Goal: Task Accomplishment & Management: Manage account settings

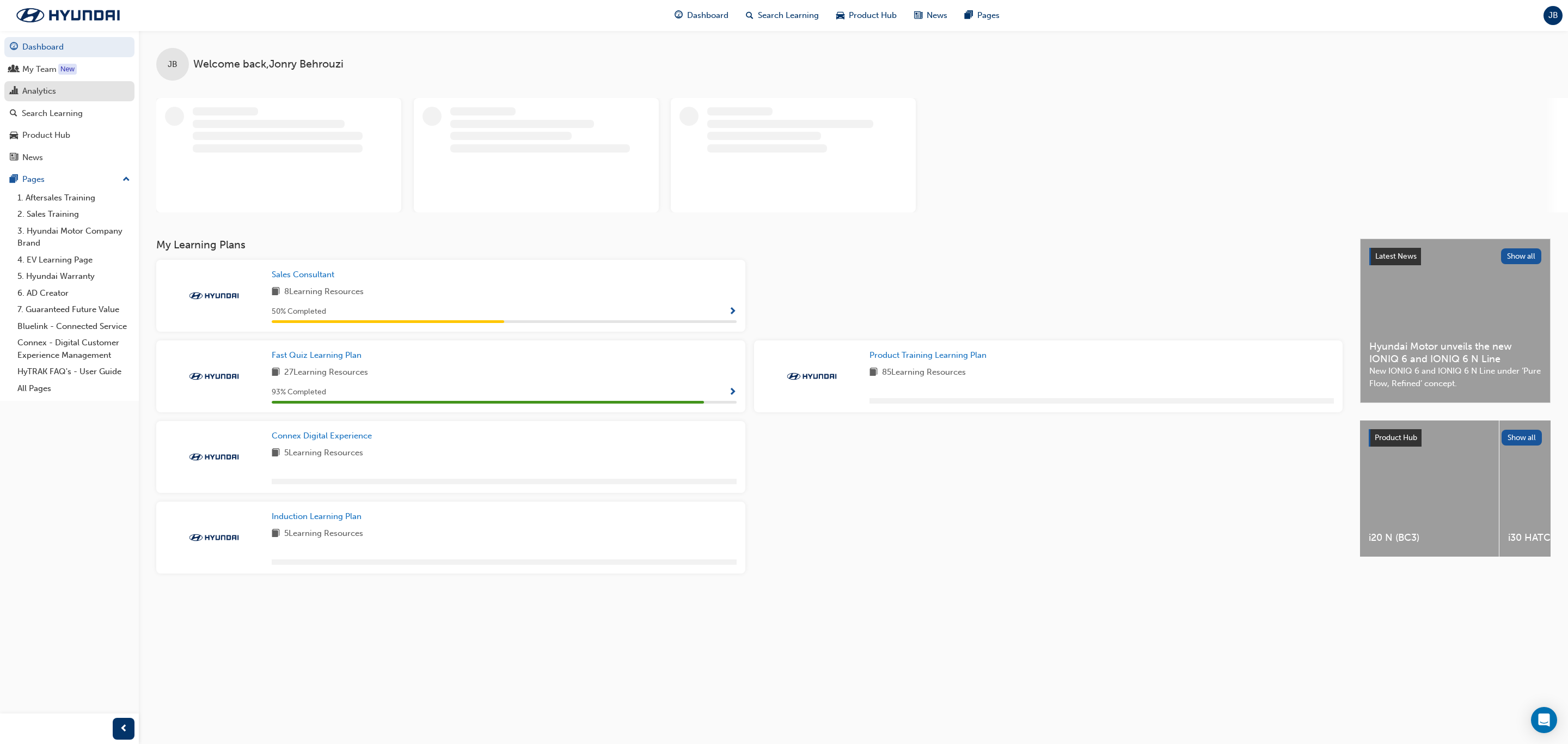
click at [99, 87] on div "Analytics" at bounding box center [69, 91] width 119 height 13
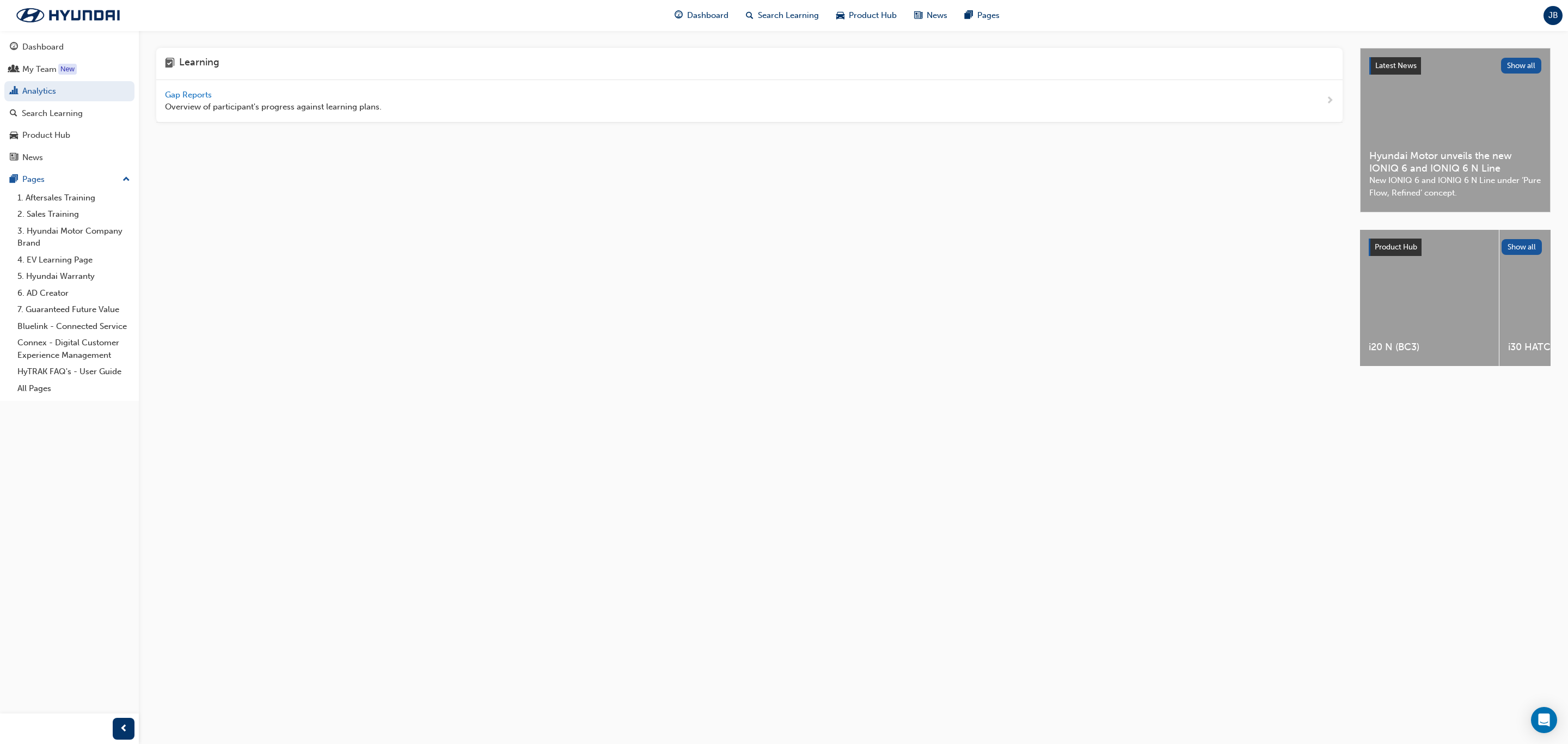
click at [196, 96] on span "Gap Reports" at bounding box center [189, 95] width 49 height 10
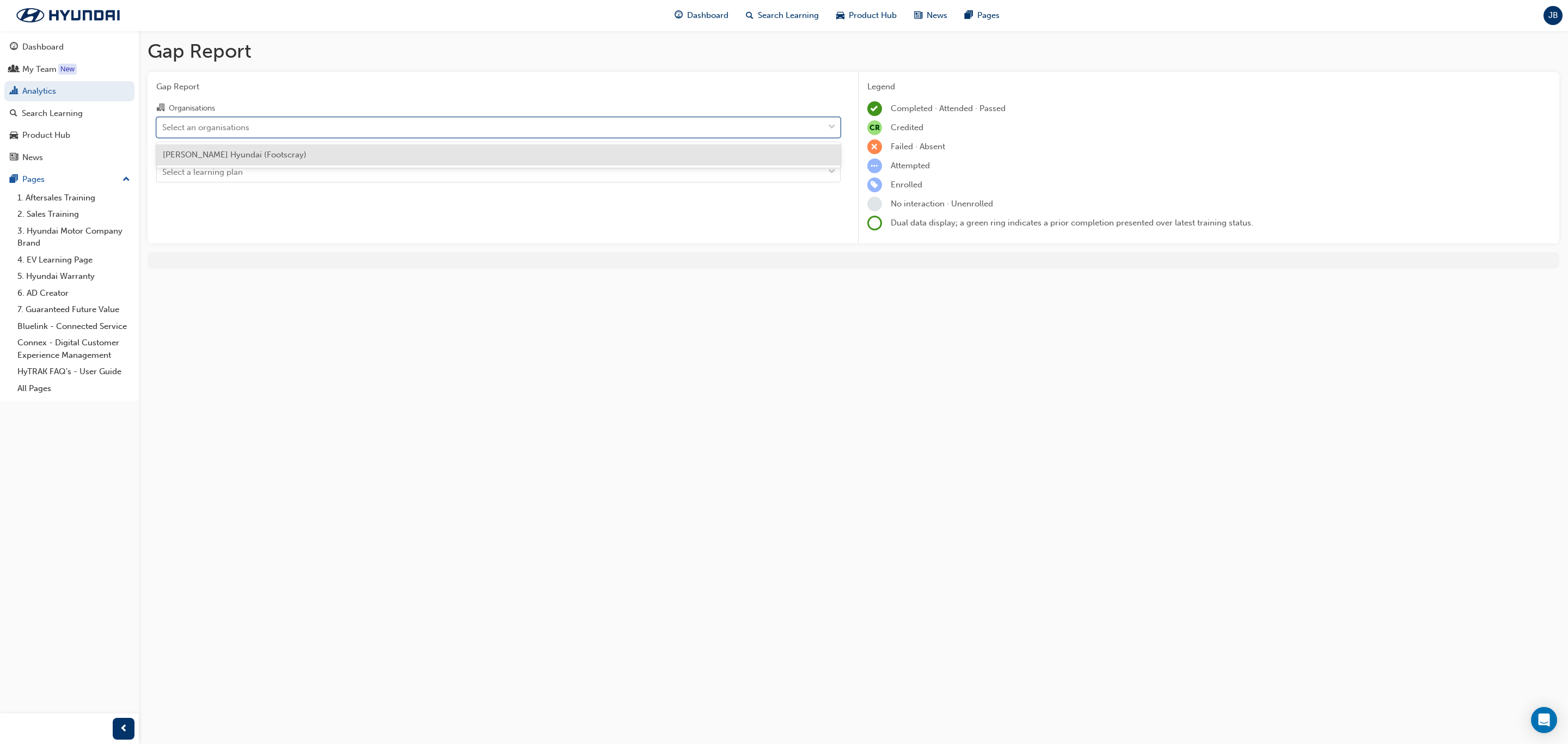
click at [365, 133] on div "Select an organisations" at bounding box center [491, 127] width 667 height 19
click at [163, 132] on input "Organisations option [PERSON_NAME] Hyundai (Footscray) focused, 1 of 1. 1 resul…" at bounding box center [163, 126] width 1 height 9
click at [316, 151] on div "[PERSON_NAME] Hyundai (Footscray)" at bounding box center [499, 155] width 684 height 21
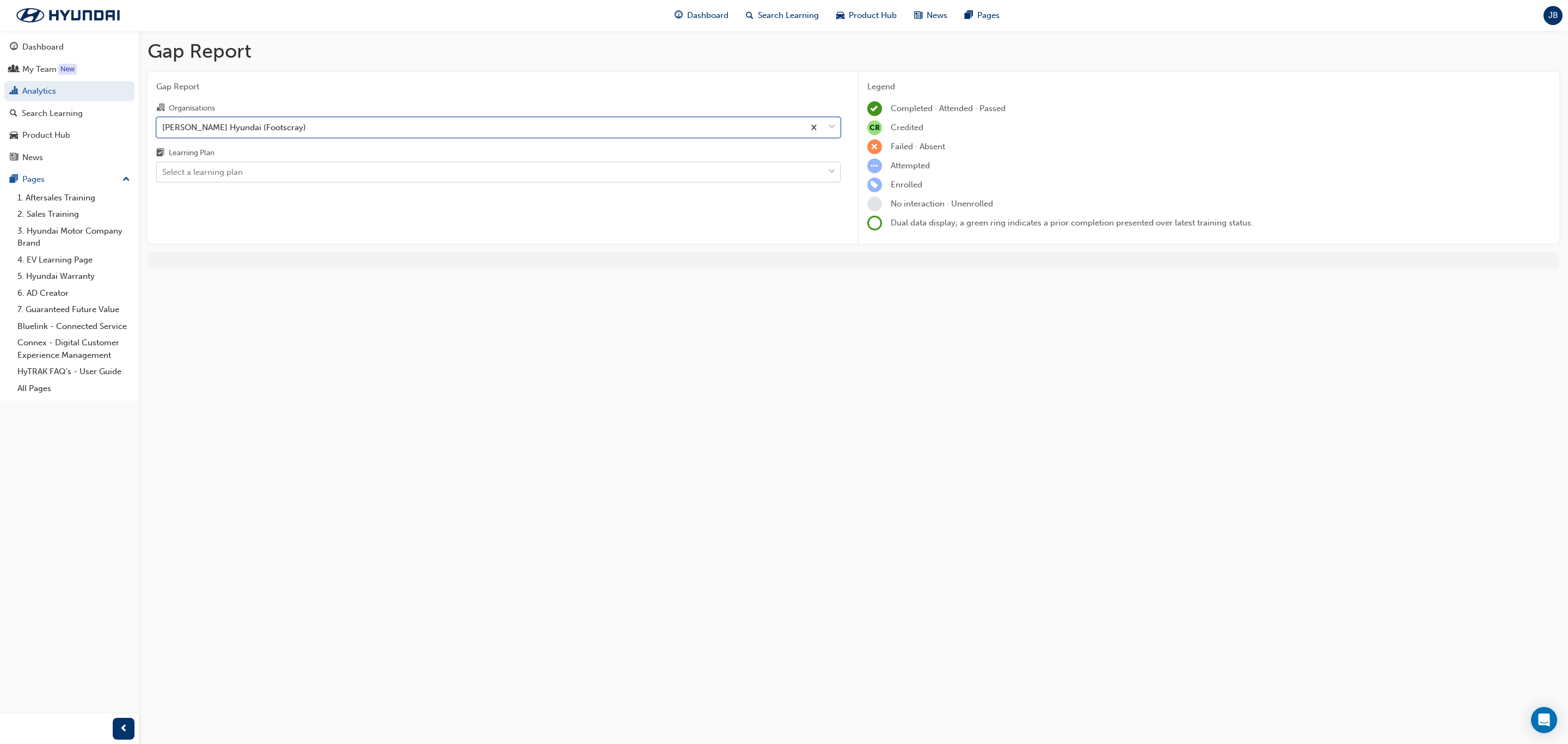
click at [314, 172] on div "Select a learning plan" at bounding box center [491, 172] width 667 height 19
click at [163, 172] on input "Learning Plan Select a learning plan" at bounding box center [163, 172] width 1 height 9
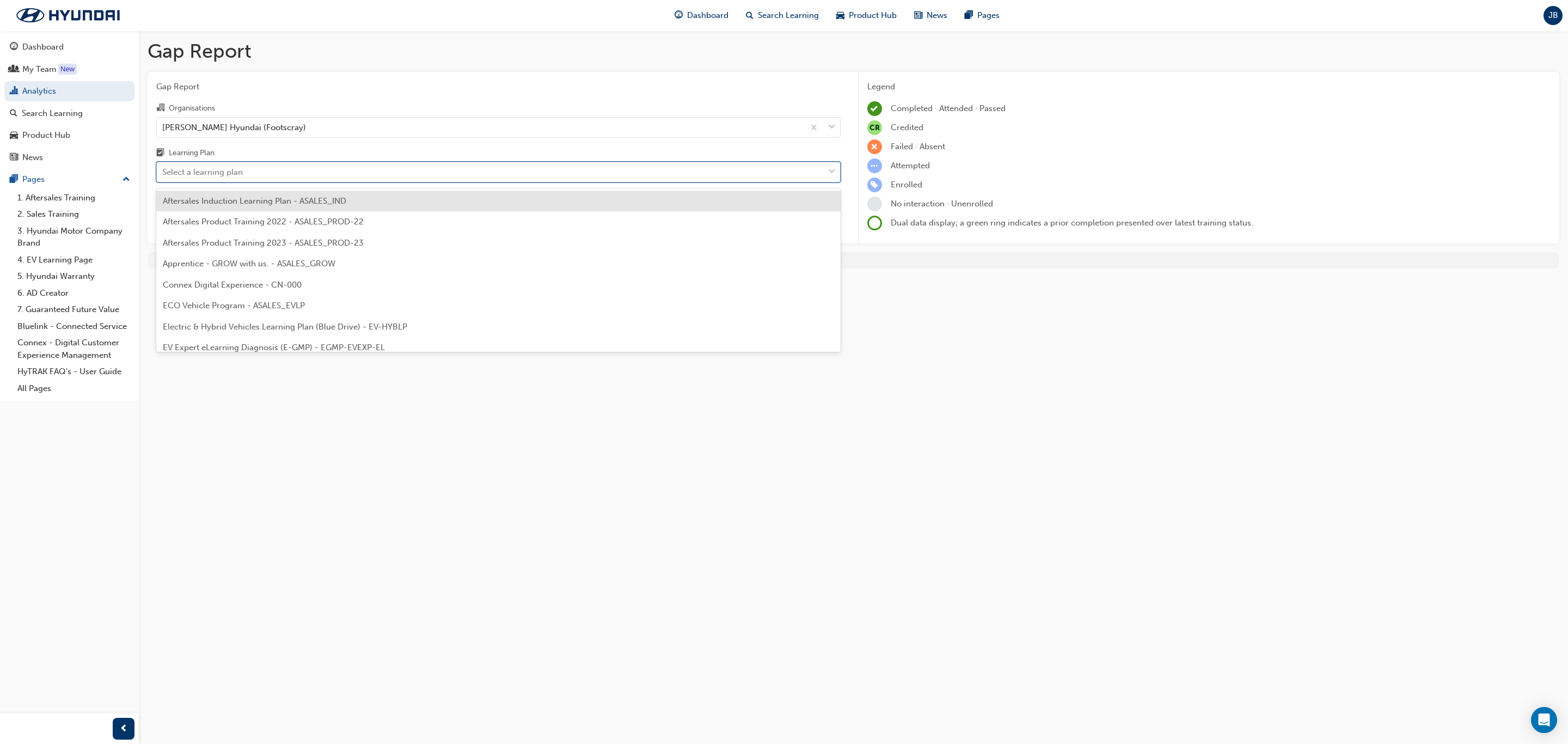
click at [314, 172] on div "Select a learning plan" at bounding box center [491, 172] width 667 height 19
click at [163, 172] on input "Learning Plan option Aftersales Induction Learning Plan - ASALES_IND focused, 1…" at bounding box center [163, 172] width 1 height 9
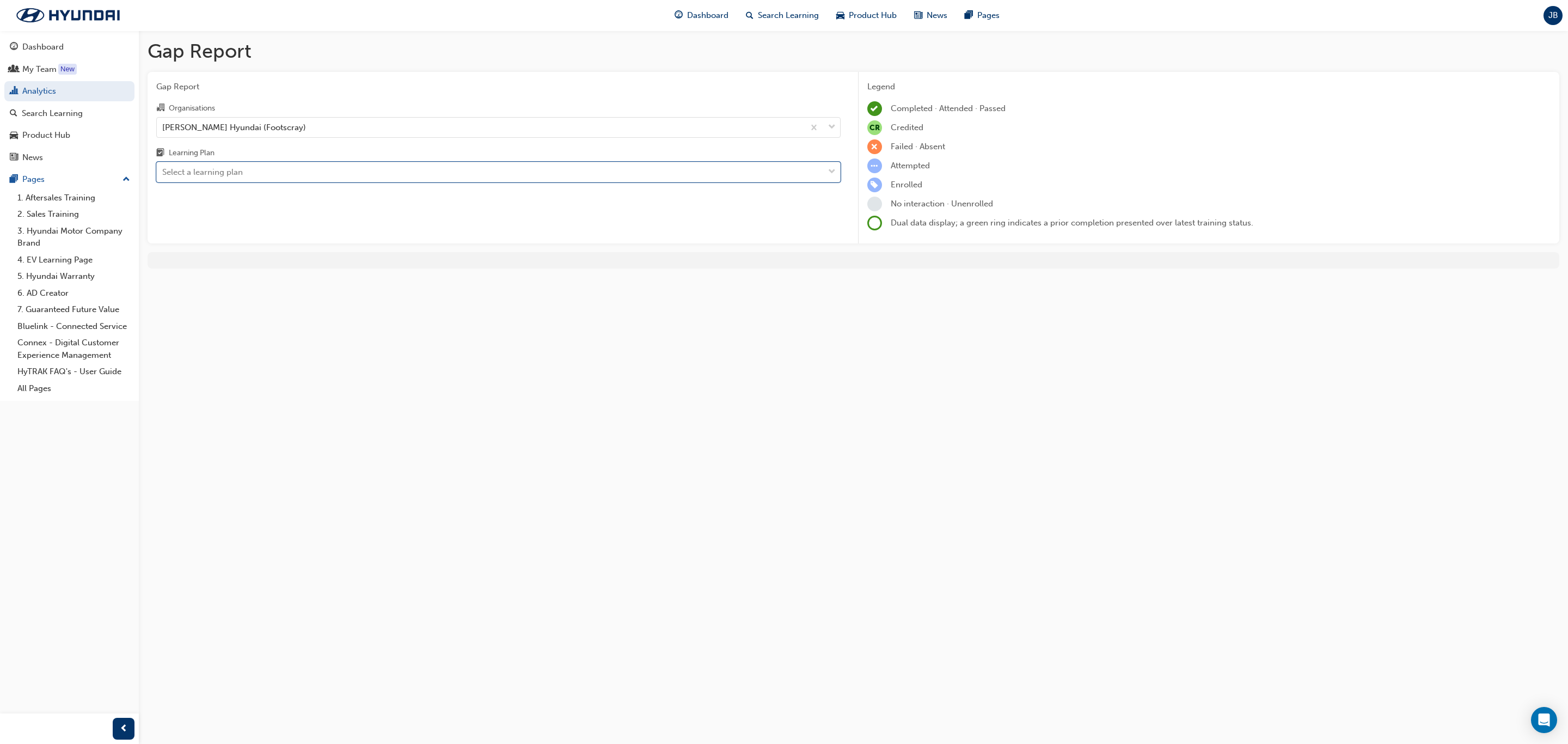
click at [493, 186] on div "Gap Report Organisations [PERSON_NAME] Hyundai (Footscray) Learning Plan 0 resu…" at bounding box center [498, 158] width 702 height 172
click at [493, 180] on div "Select a learning plan" at bounding box center [491, 172] width 667 height 19
click at [163, 177] on input "Learning Plan Select a learning plan" at bounding box center [163, 172] width 1 height 9
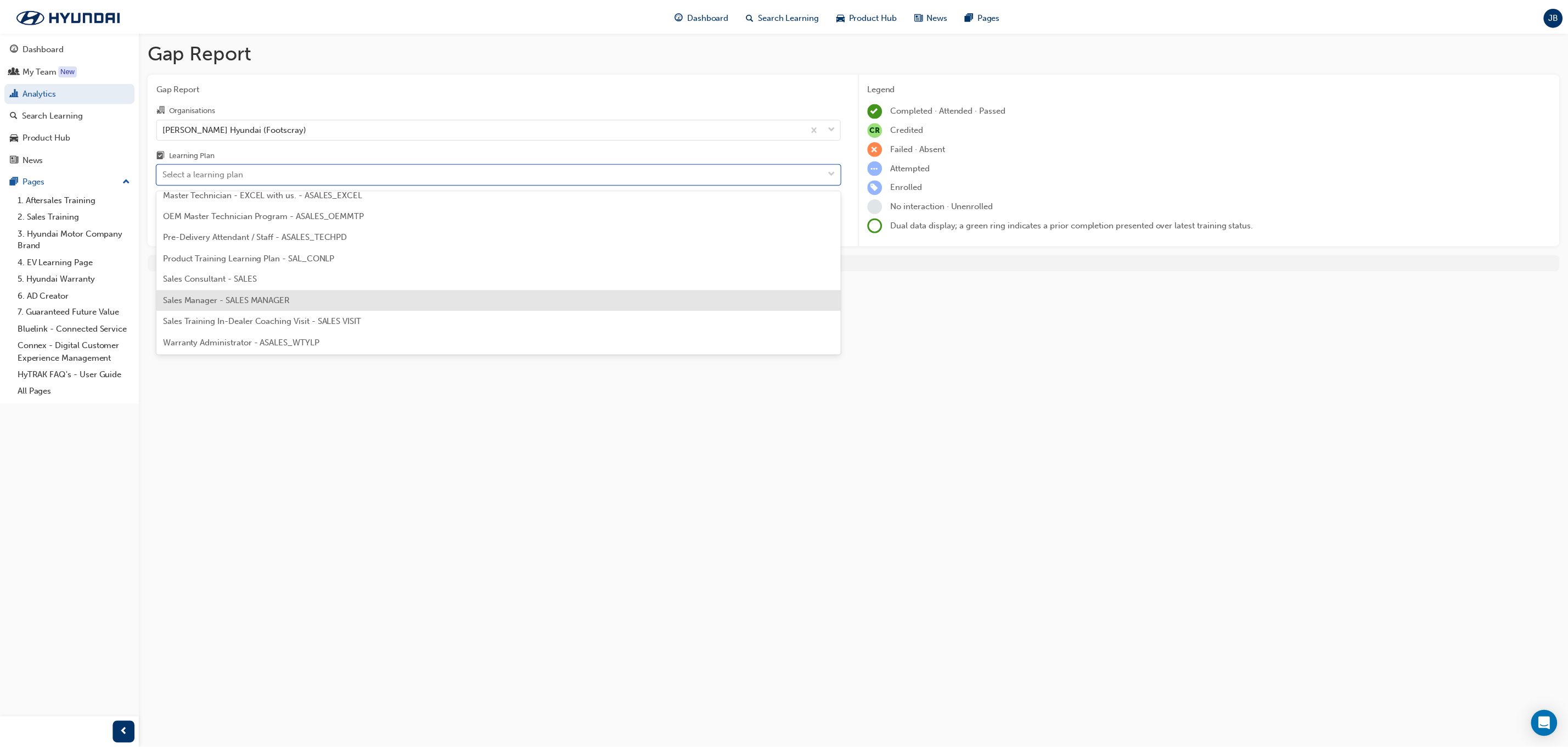
scroll to position [495, 0]
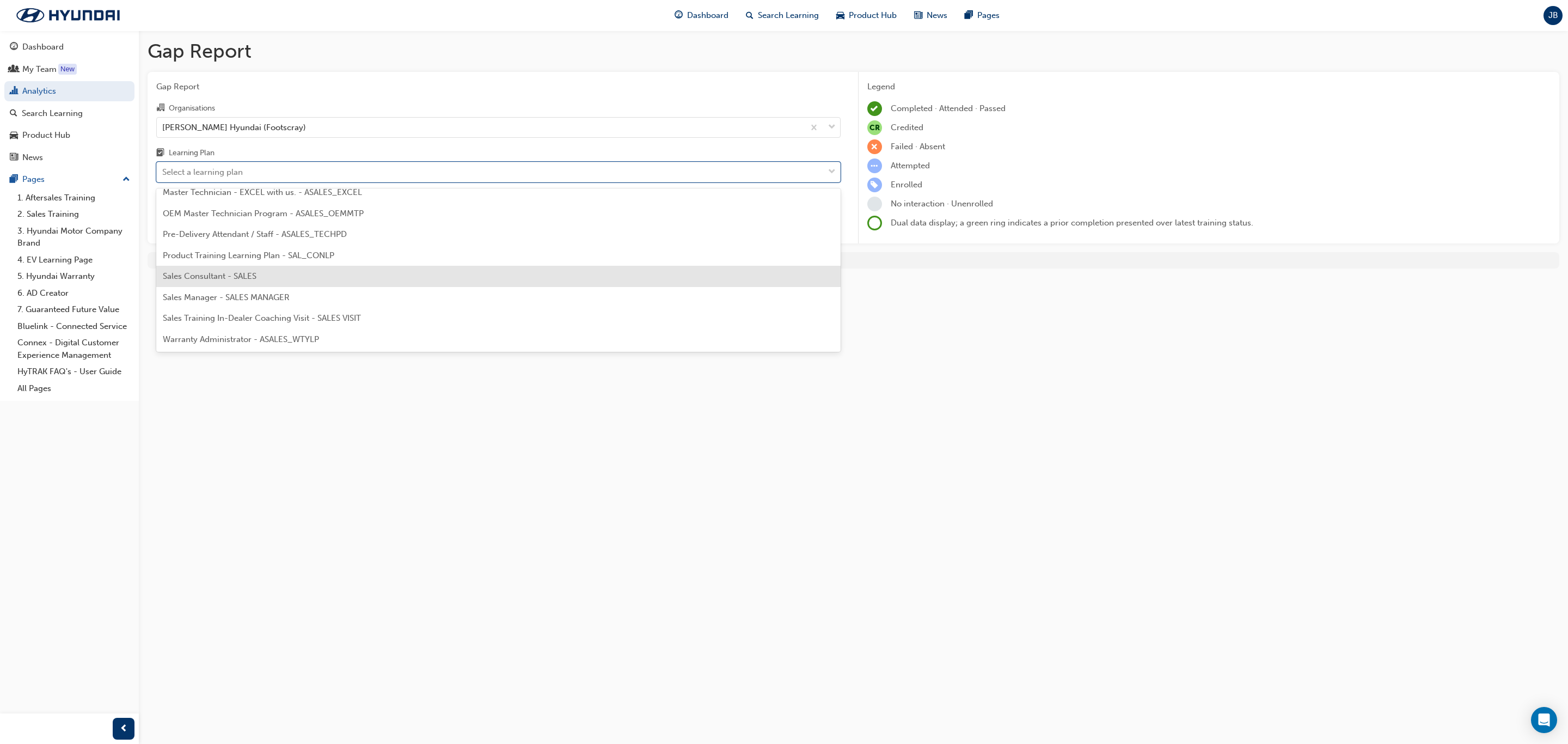
click at [267, 271] on div "Sales Consultant - SALES" at bounding box center [499, 276] width 684 height 21
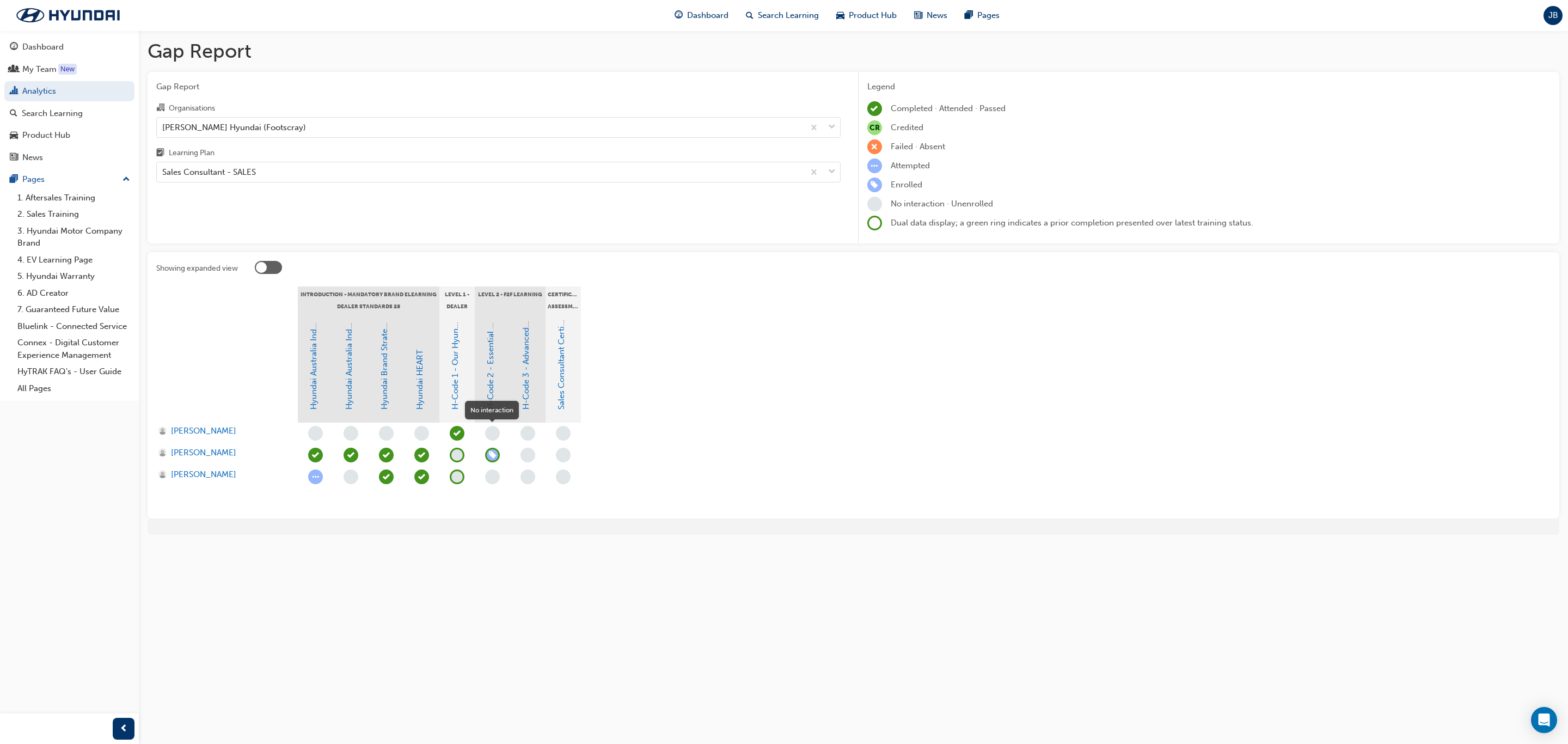
click at [493, 432] on span "learningRecordVerb_NONE-icon" at bounding box center [492, 433] width 15 height 15
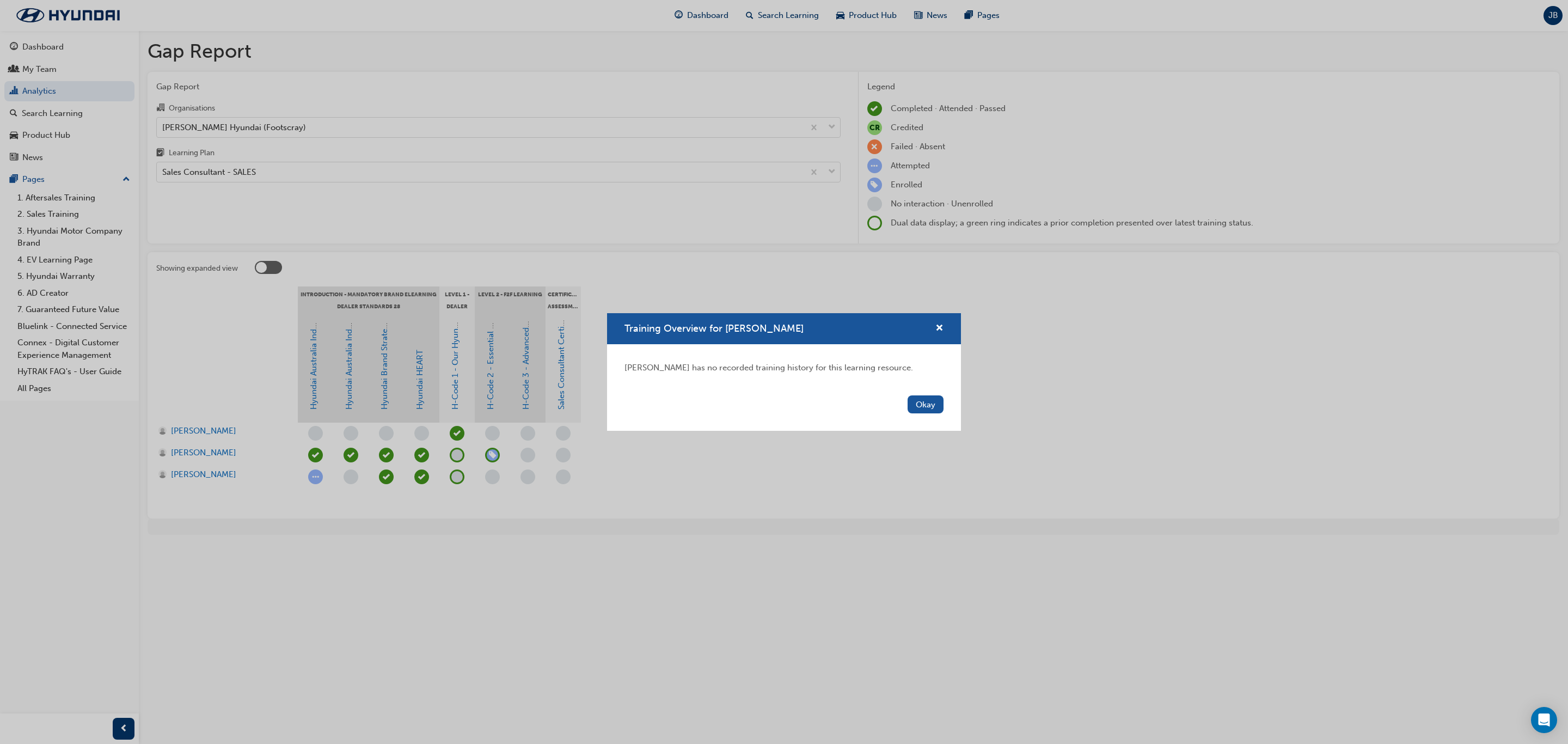
click at [934, 317] on div "Training Overview for [PERSON_NAME]" at bounding box center [783, 328] width 354 height 31
click at [936, 324] on span "cross-icon" at bounding box center [939, 329] width 8 height 10
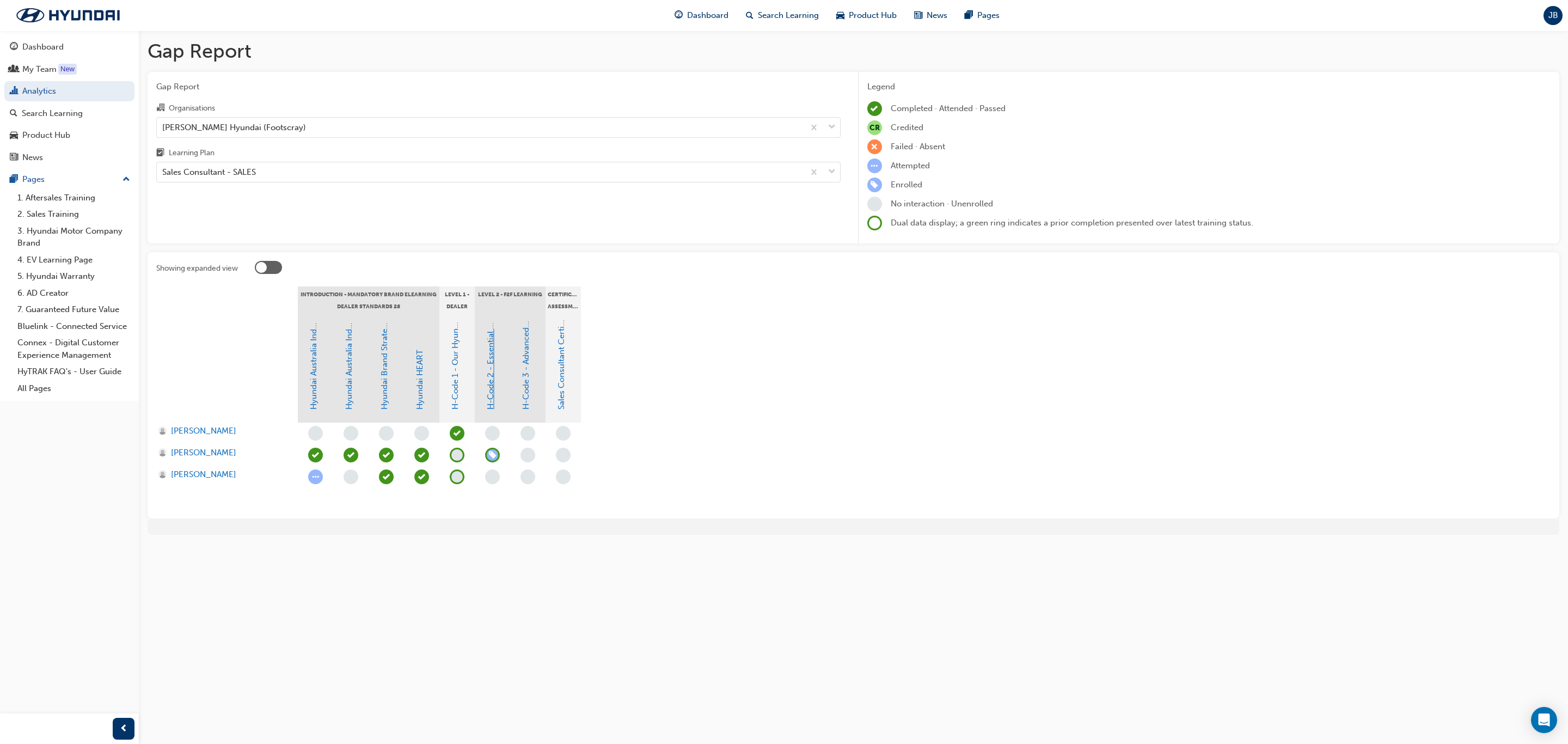
click at [491, 363] on link "H-Code 2 - Essential Sales Skills" at bounding box center [491, 349] width 10 height 121
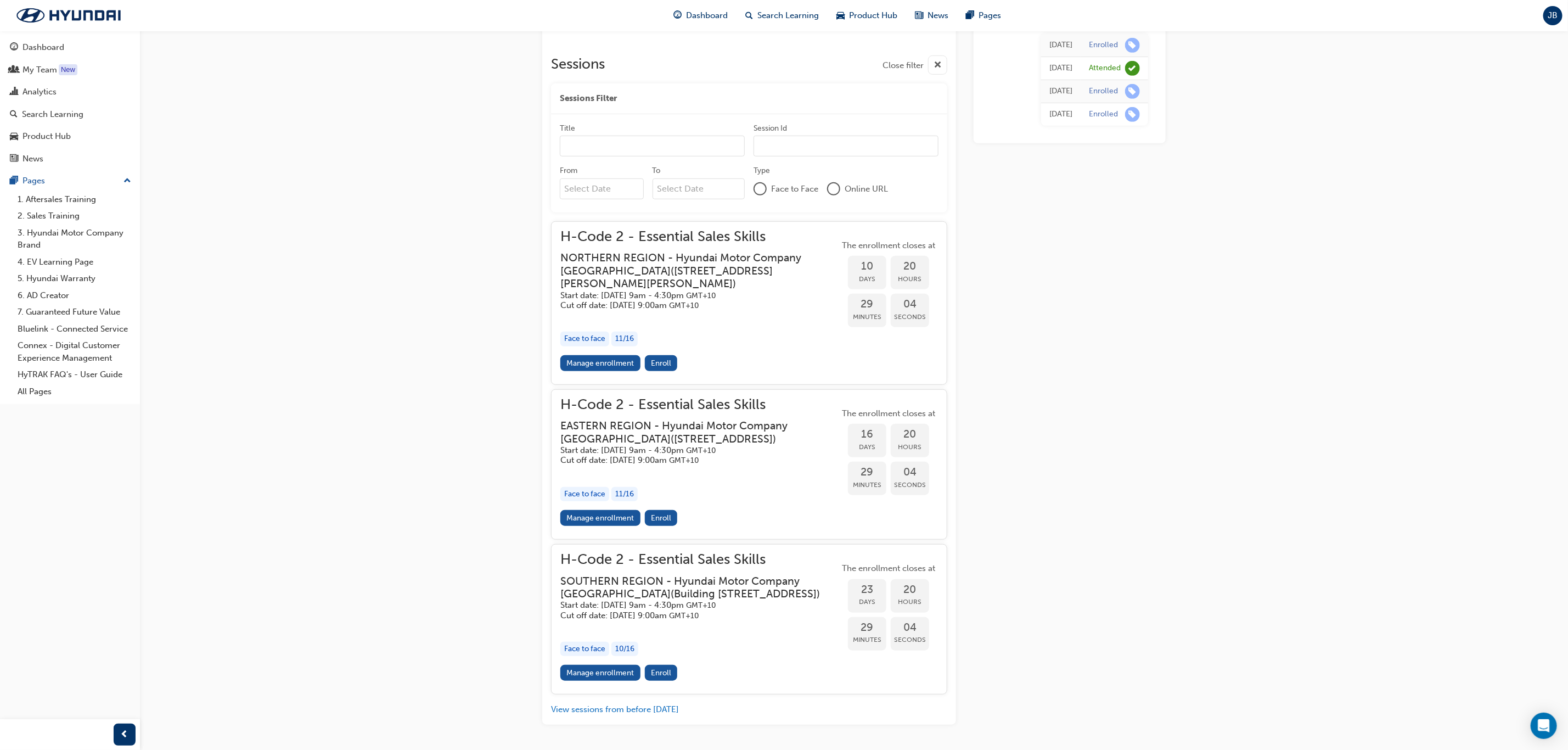
scroll to position [455, 0]
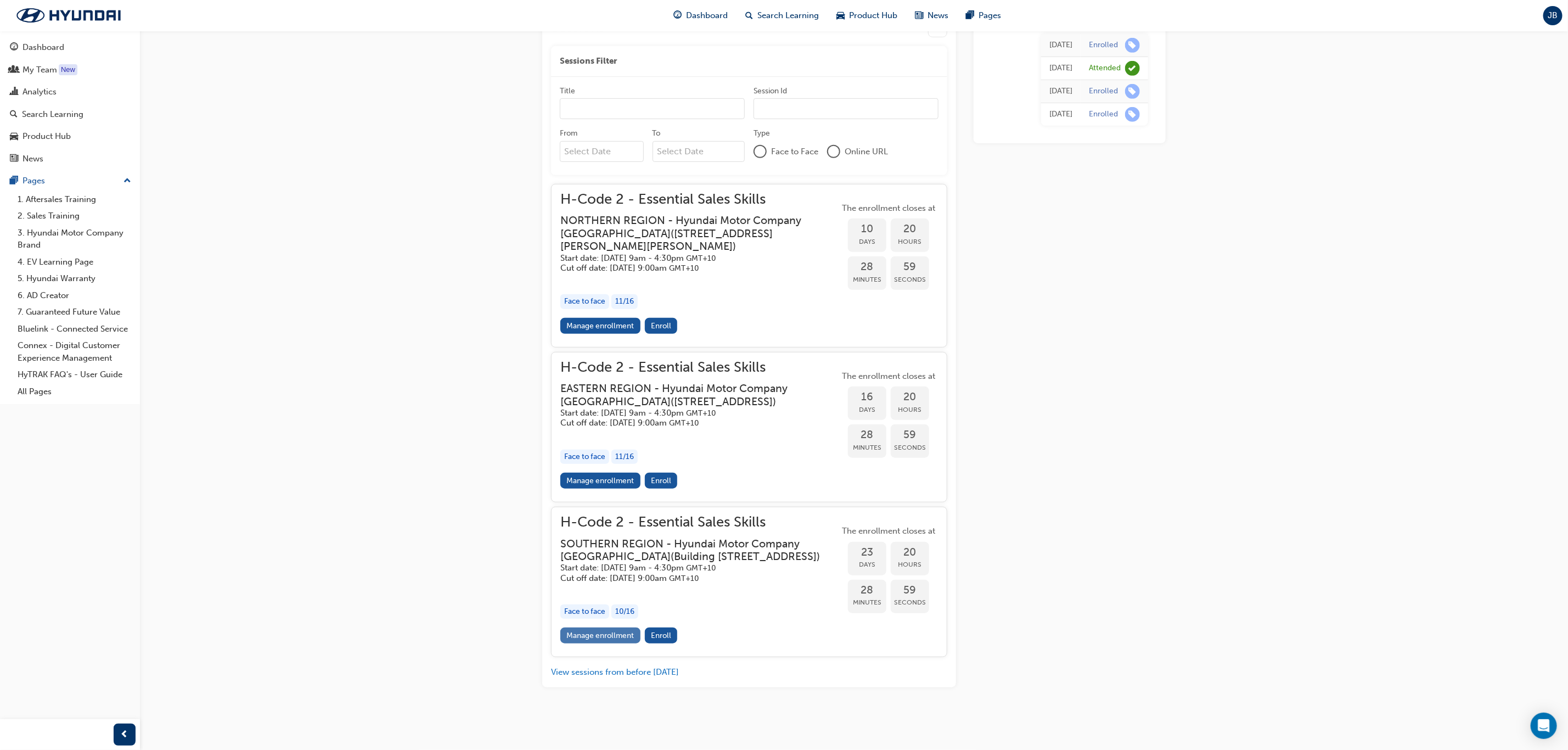
click at [618, 638] on link "Manage enrollment" at bounding box center [600, 635] width 80 height 16
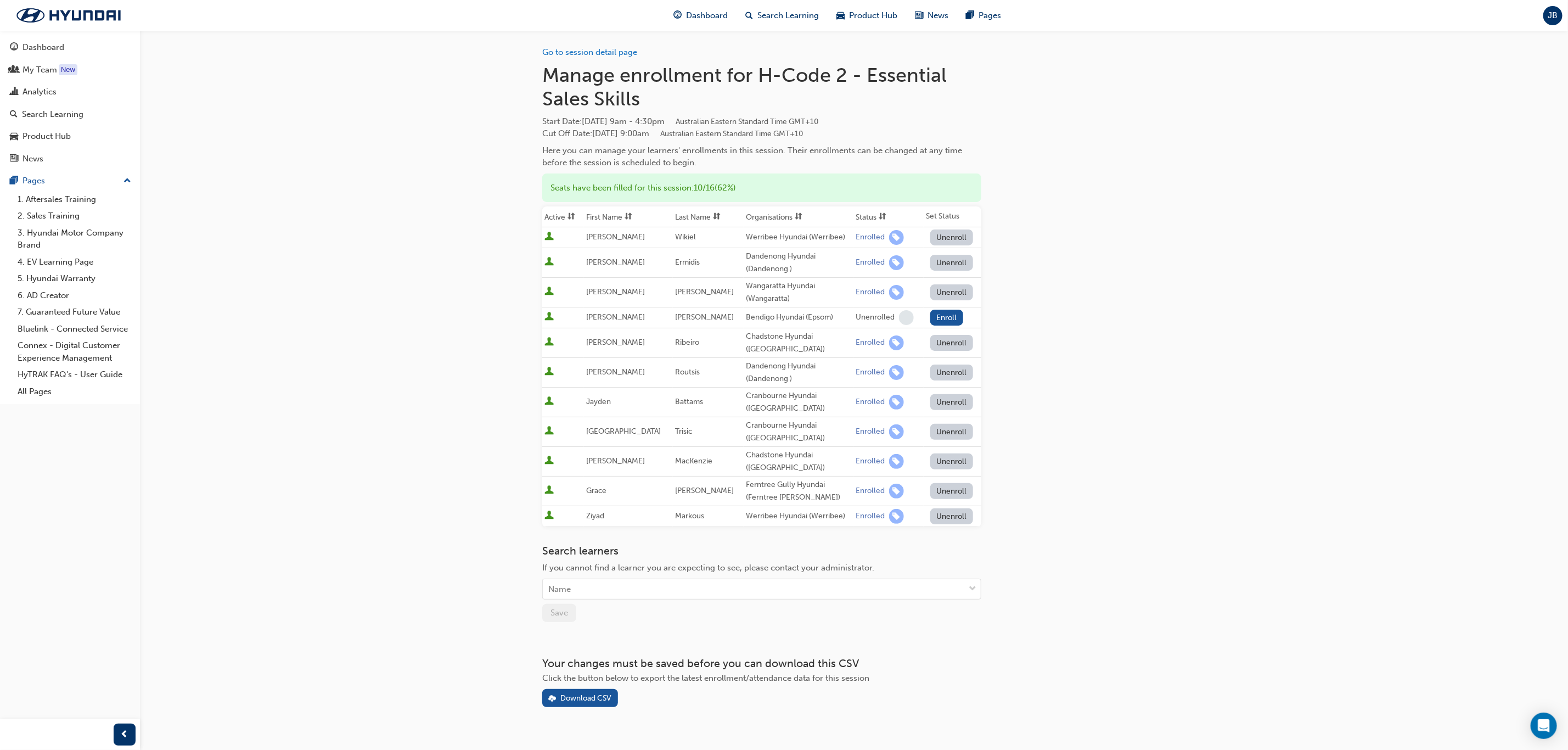
scroll to position [3, 0]
click at [656, 579] on div "Name" at bounding box center [754, 588] width 422 height 19
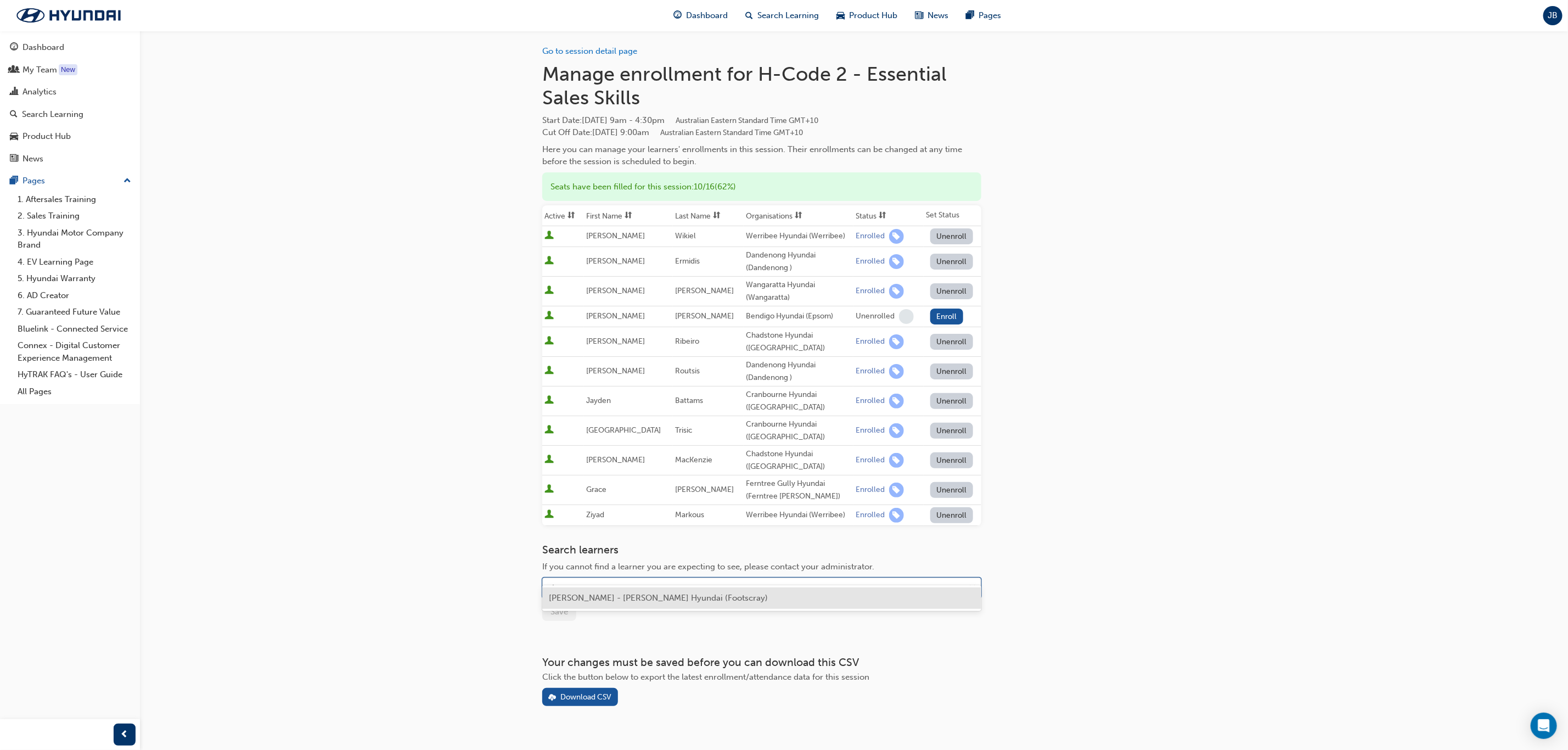
type input "cheyenne"
click at [686, 598] on span "[PERSON_NAME] - [PERSON_NAME] Hyundai (Footscray)" at bounding box center [658, 598] width 219 height 10
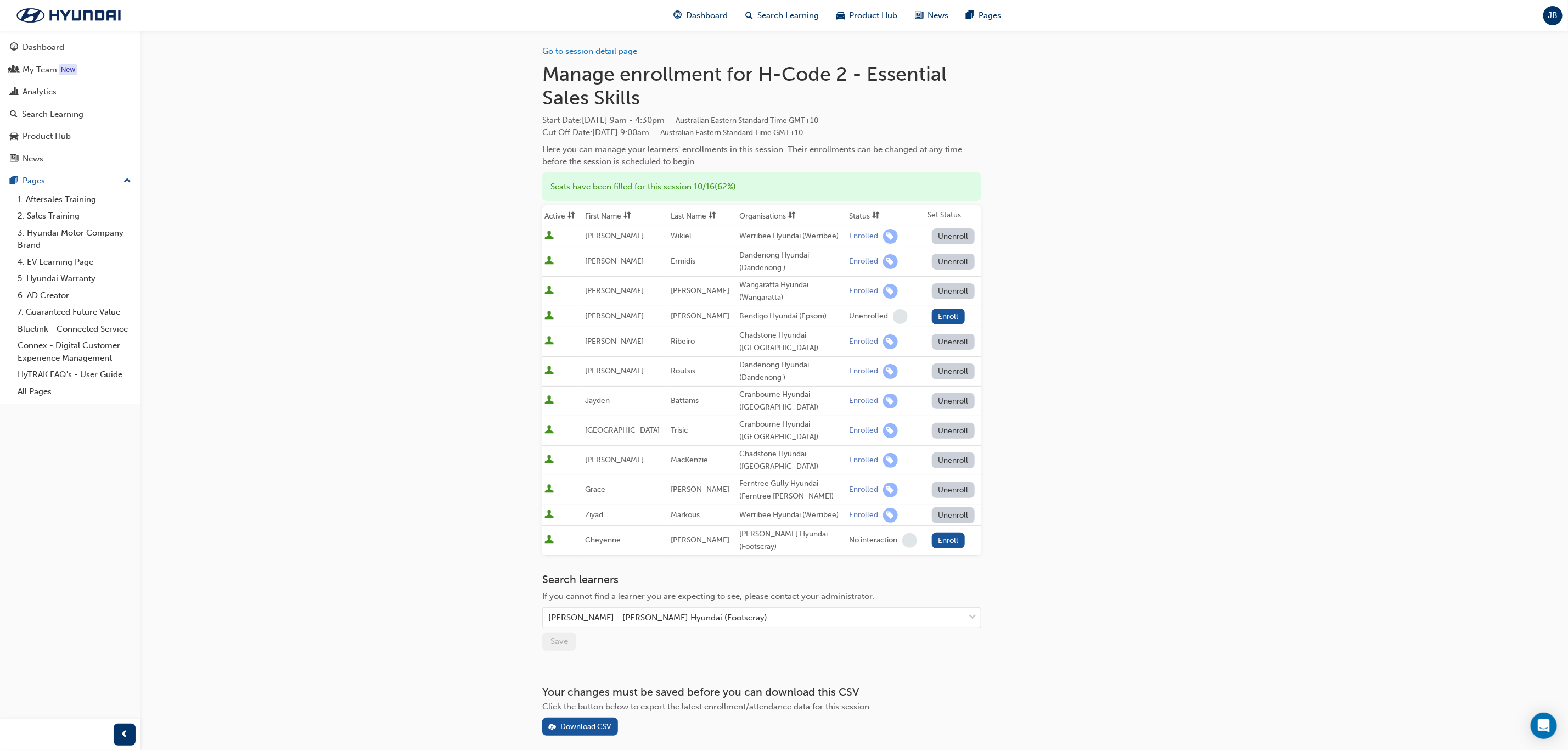
click at [1212, 582] on div "Go to session detail page Manage enrollment for H-Code 2 - Essential Sales Skil…" at bounding box center [784, 398] width 1568 height 802
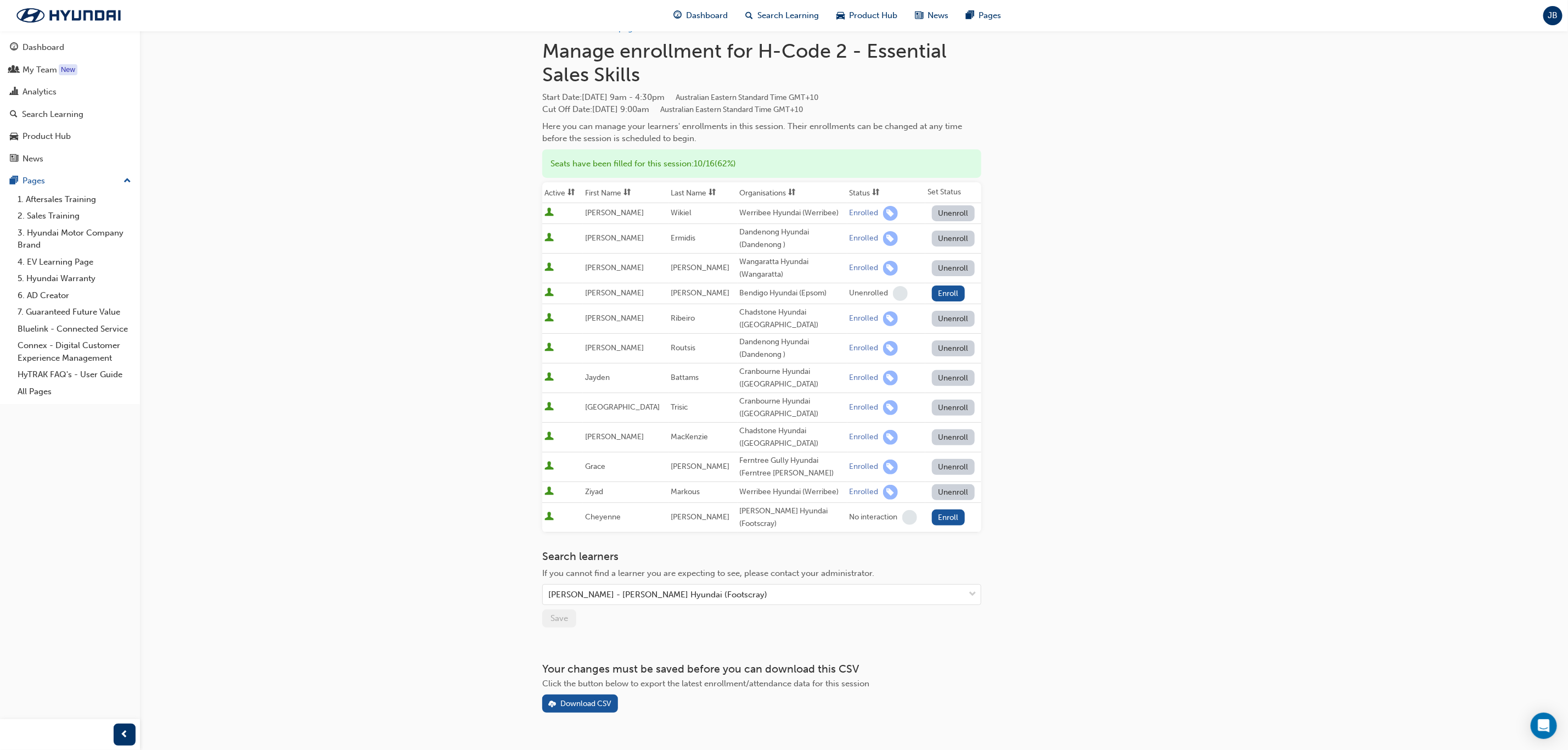
scroll to position [33, 0]
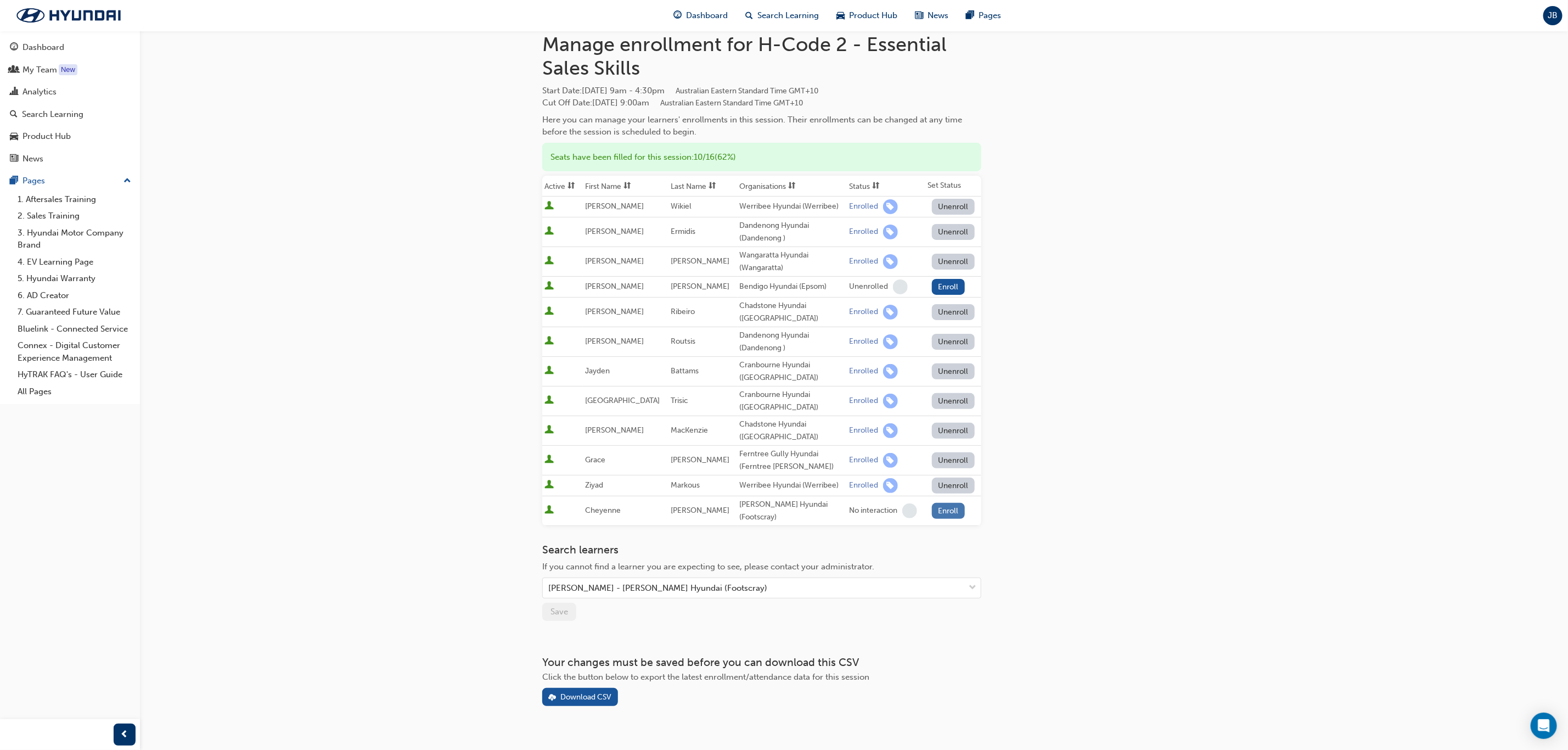
click at [950, 503] on button "Enroll" at bounding box center [949, 511] width 33 height 16
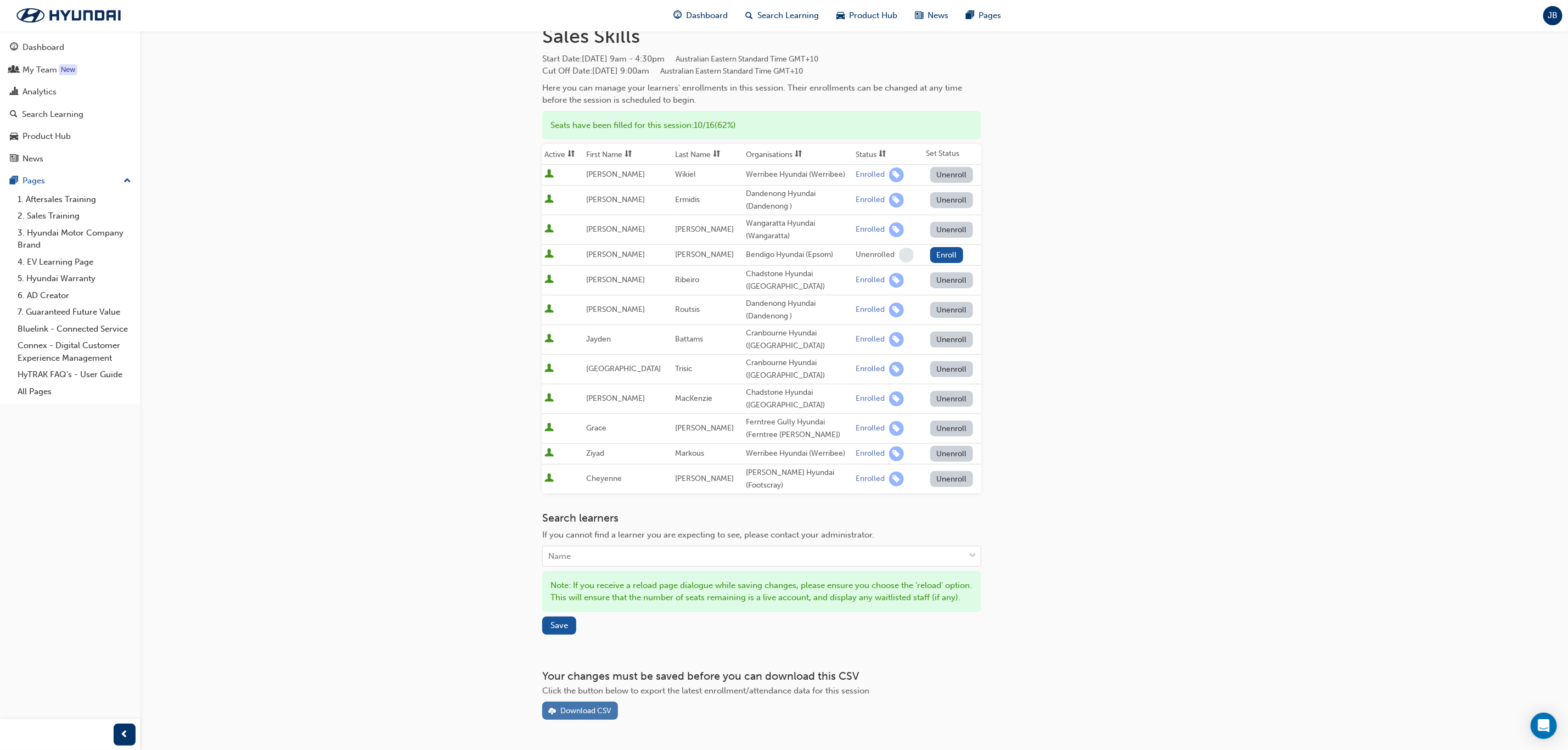
scroll to position [91, 0]
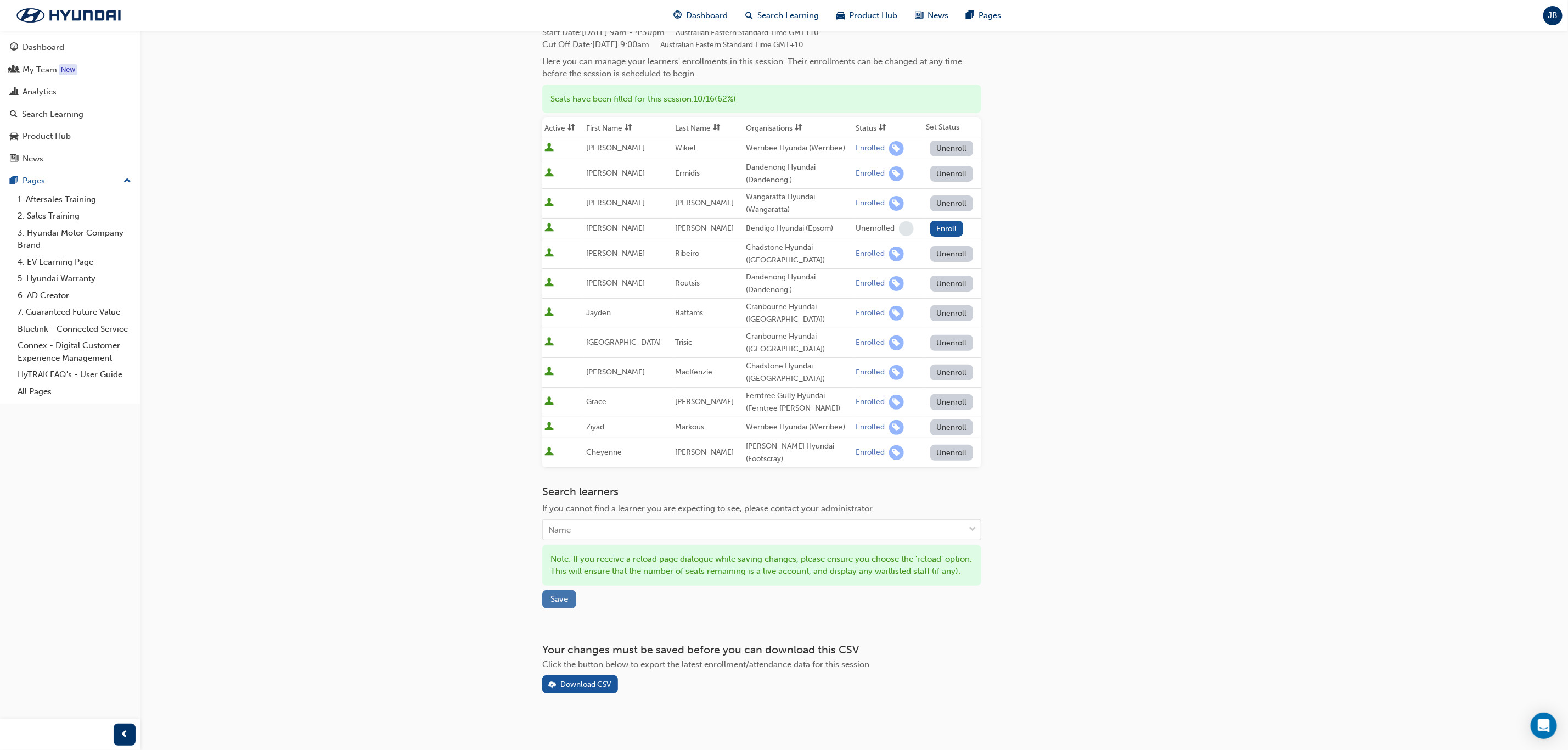
click at [565, 594] on span "Save" at bounding box center [559, 599] width 18 height 10
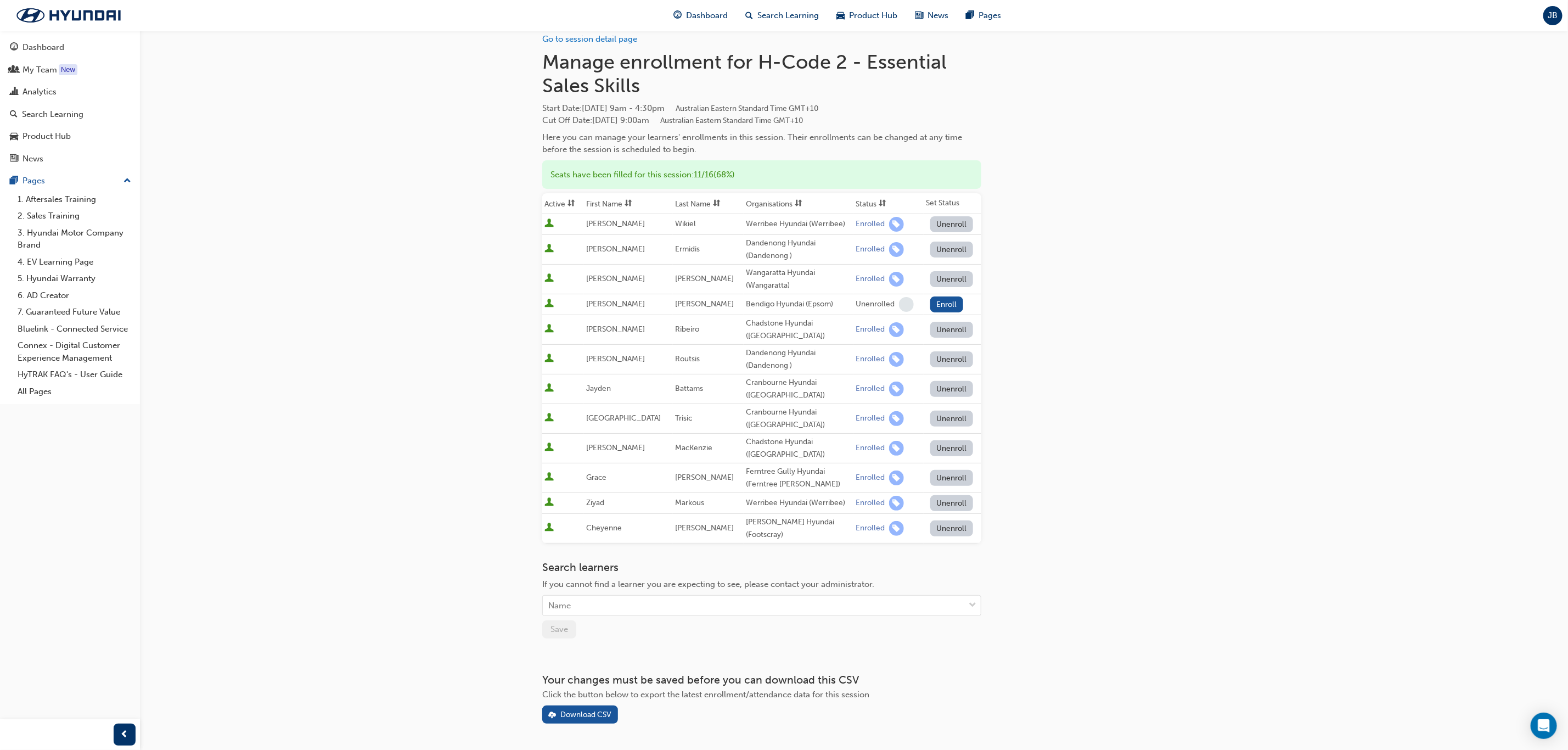
scroll to position [0, 0]
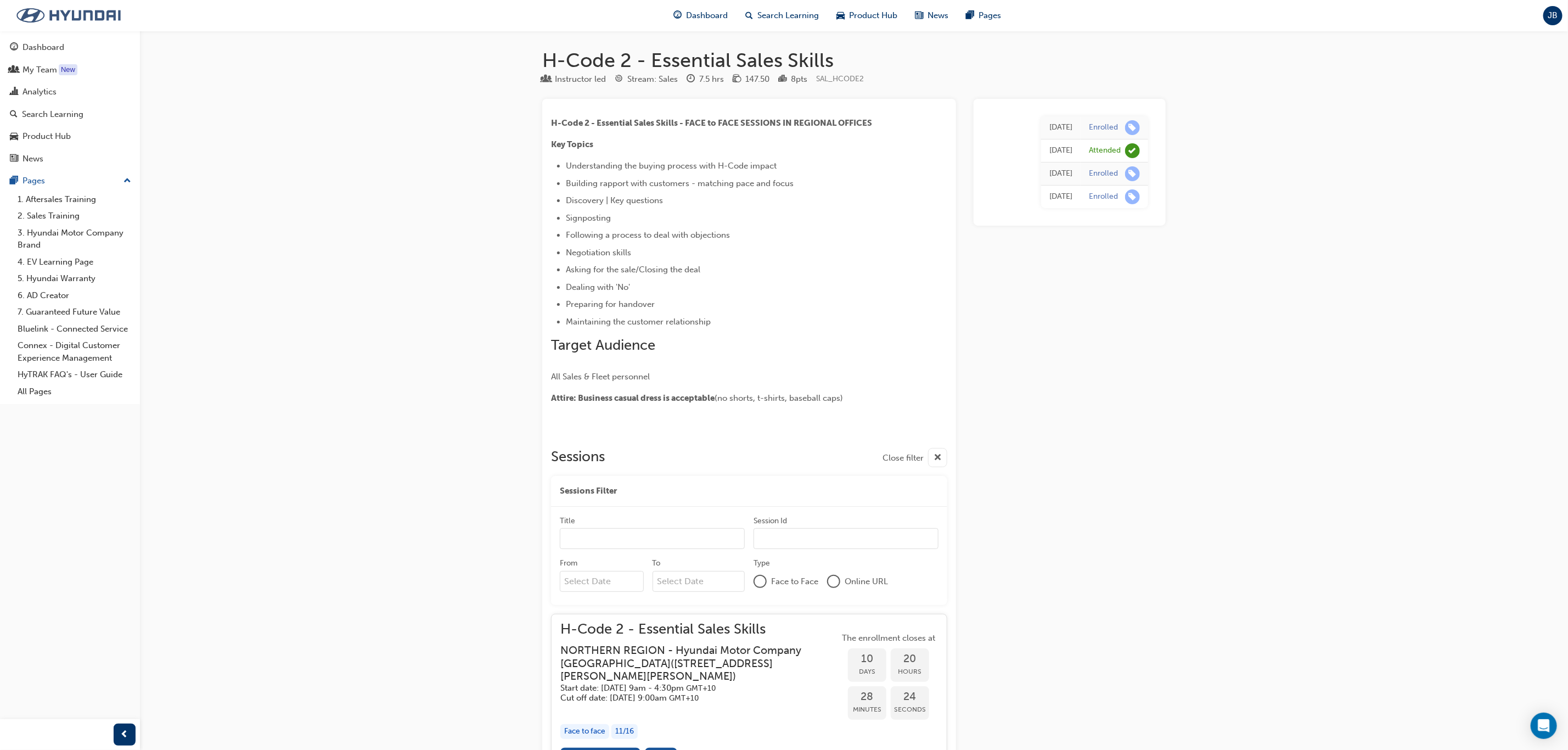
scroll to position [455, 0]
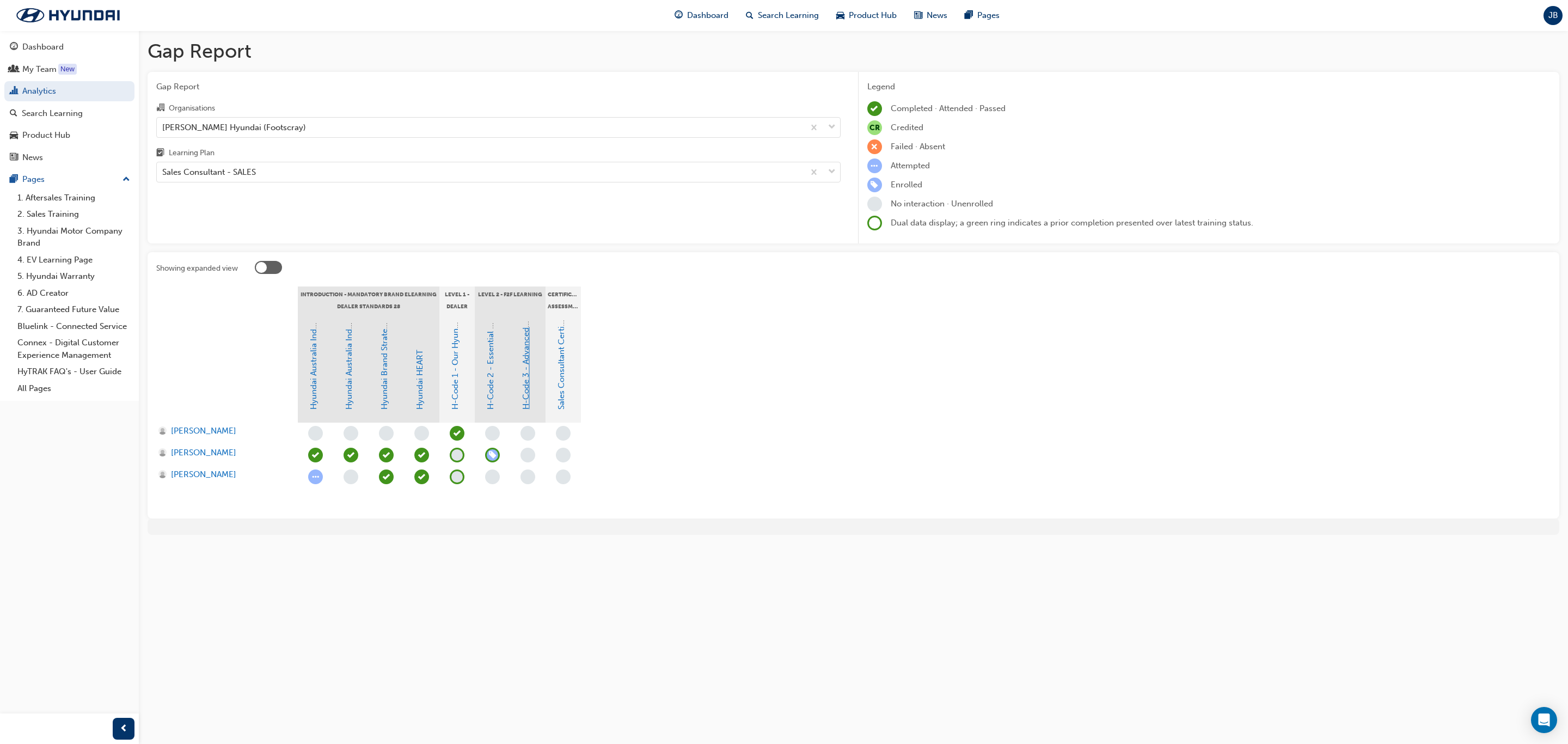
click at [527, 384] on link "H-Code 3 - Advanced Communication" at bounding box center [526, 337] width 10 height 146
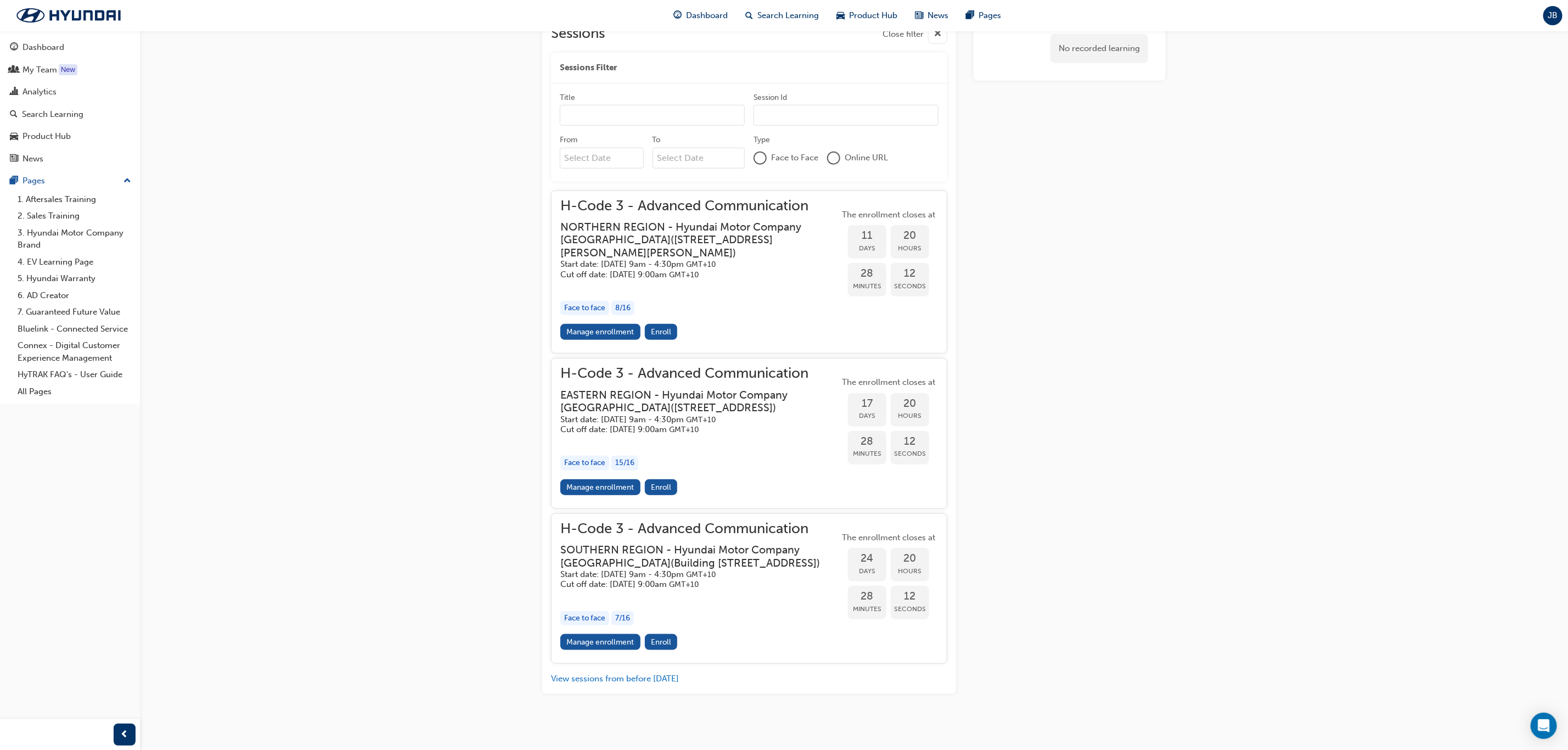
scroll to position [575, 0]
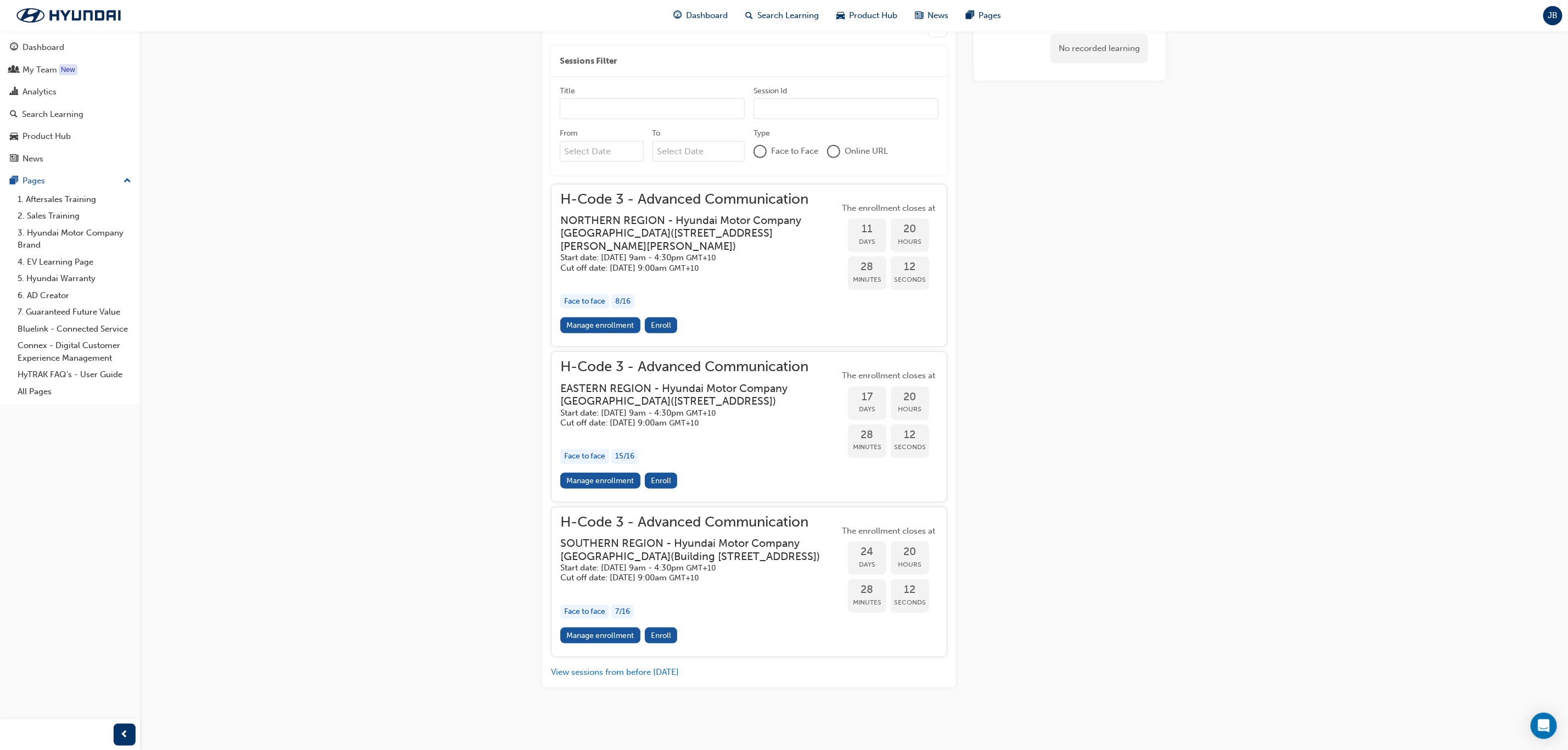
click at [702, 539] on h3 "SOUTHERN REGION - Hyundai Motor Company [GEOGRAPHIC_DATA] ( [STREET_ADDRESS] )" at bounding box center [691, 550] width 261 height 26
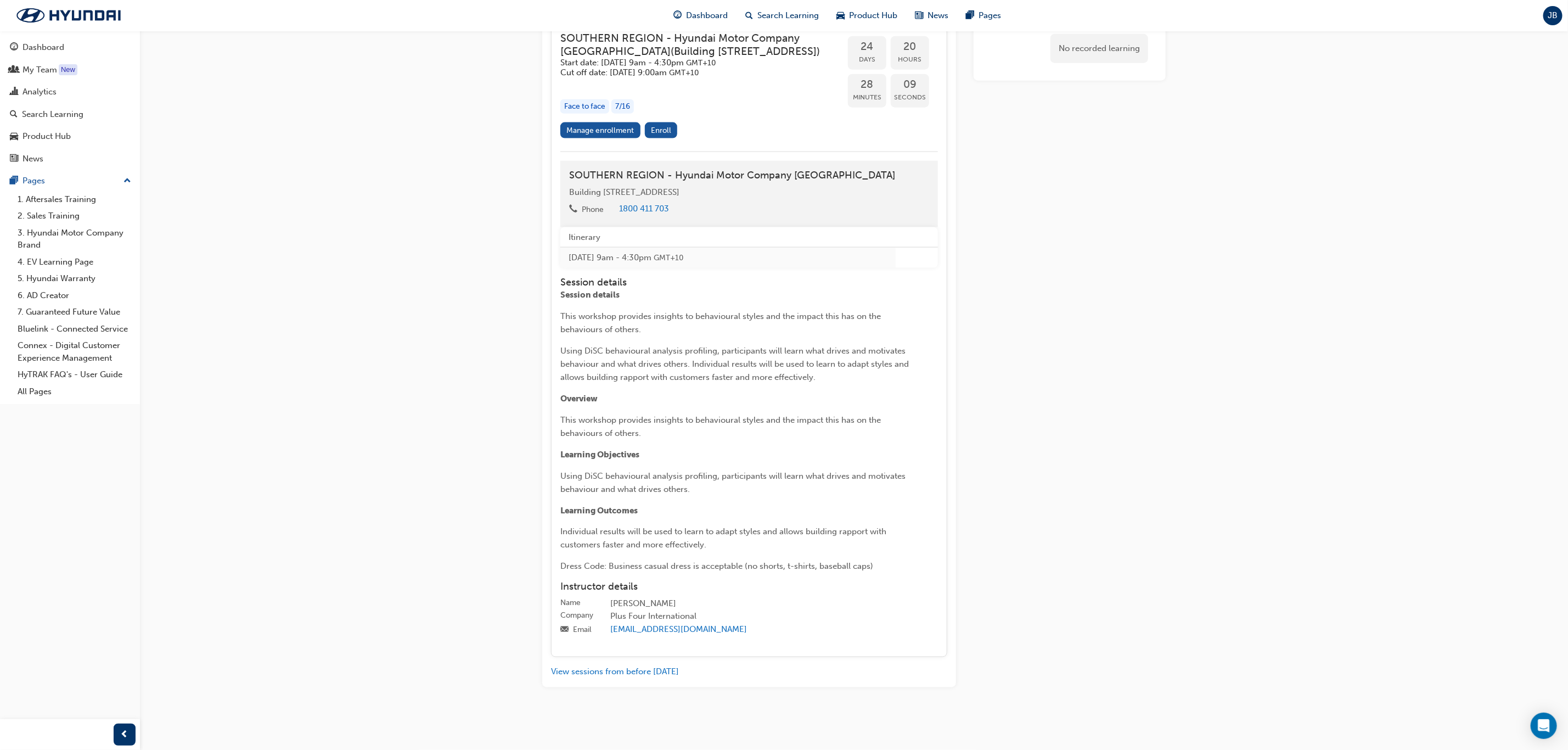
scroll to position [1082, 0]
click at [608, 669] on button "View sessions from before [DATE]" at bounding box center [615, 672] width 128 height 13
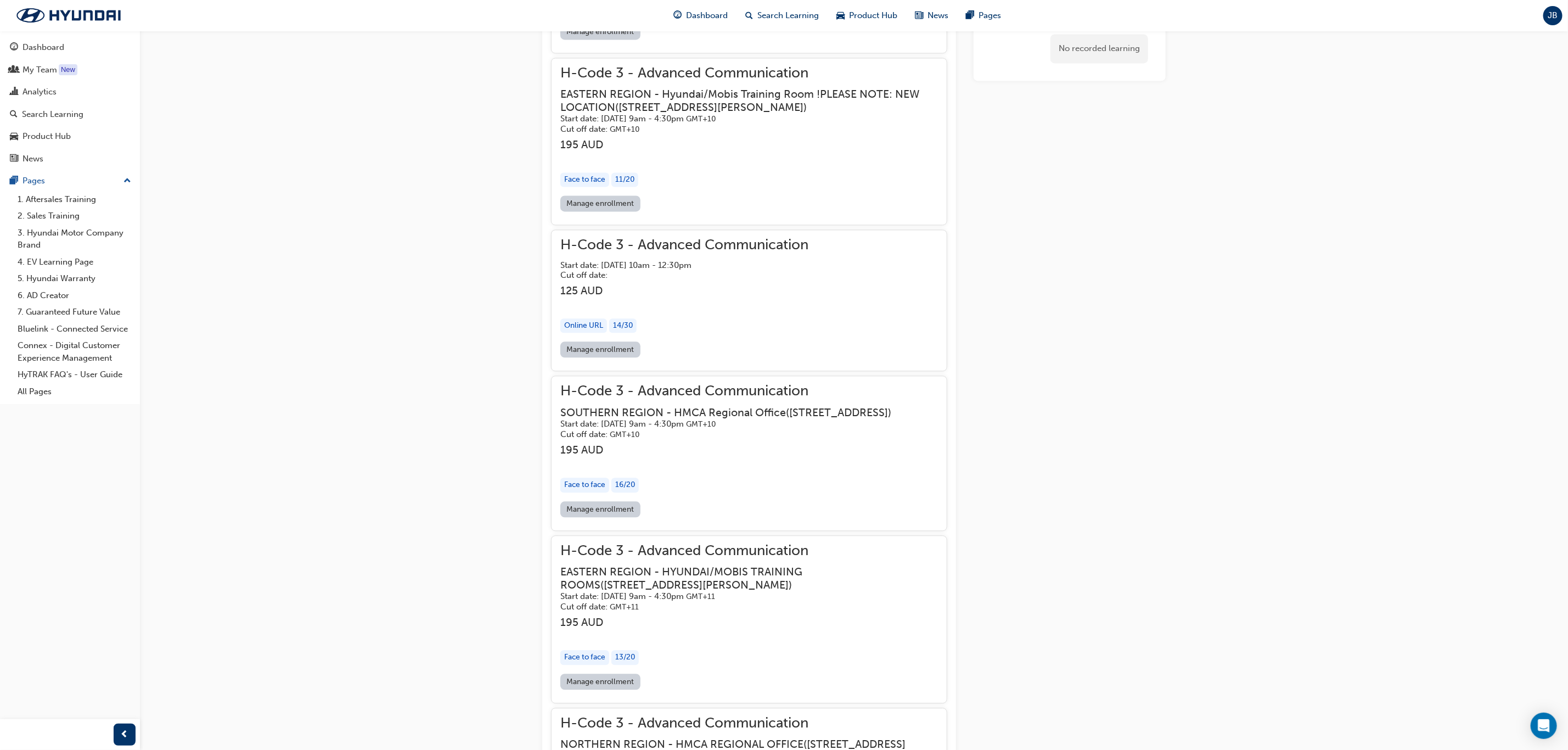
scroll to position [1814, 0]
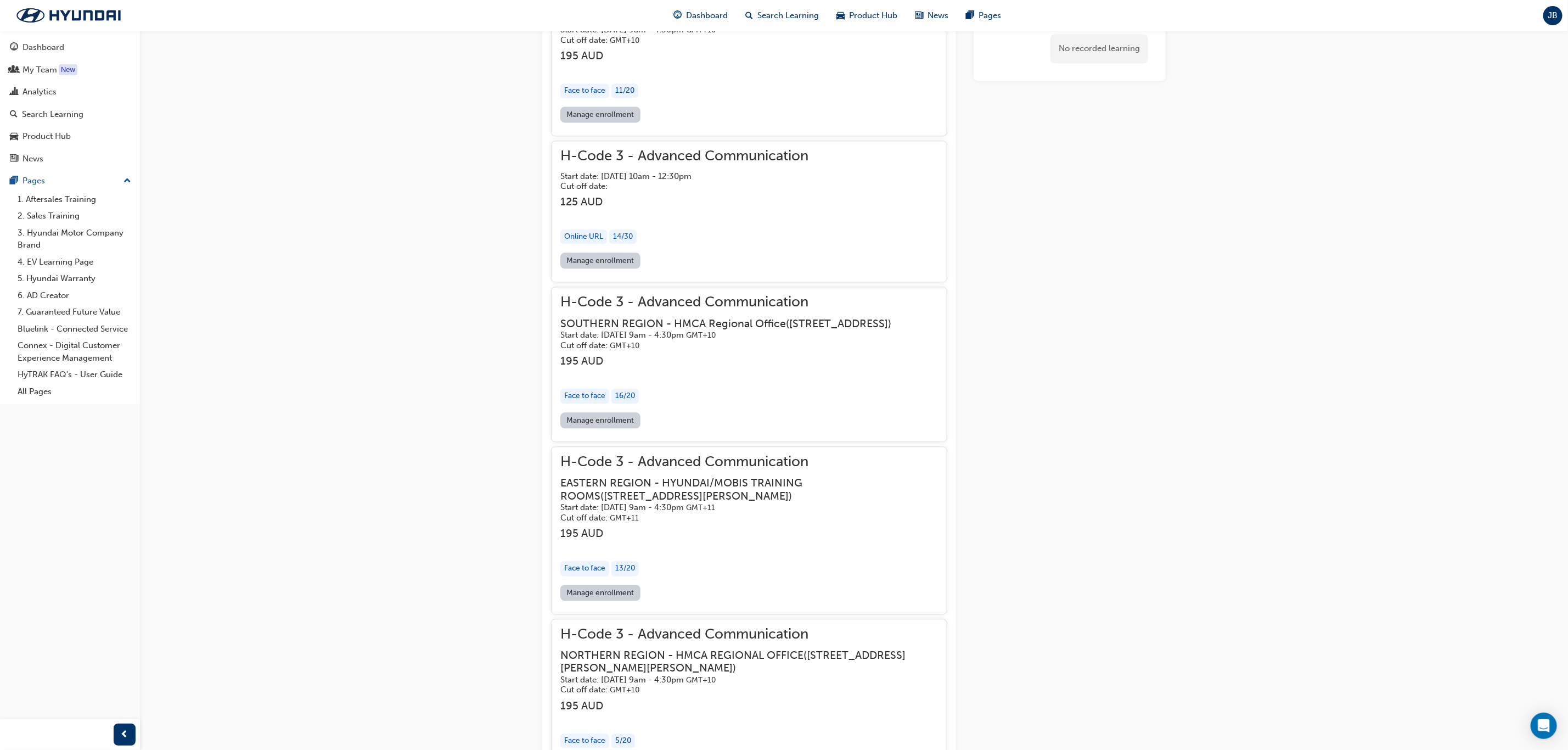
click at [711, 367] on h3 "195 AUD" at bounding box center [735, 361] width 349 height 13
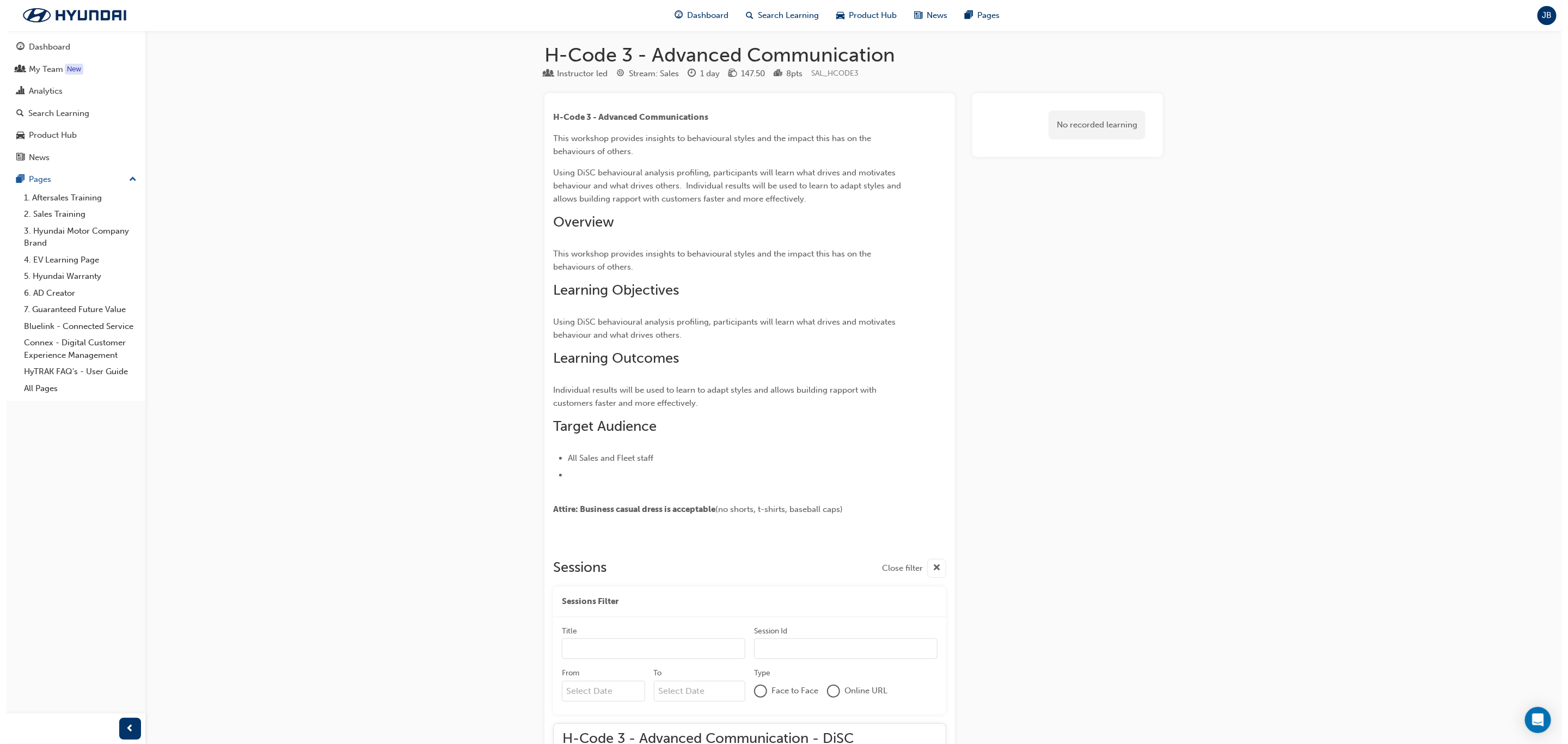
scroll to position [0, 0]
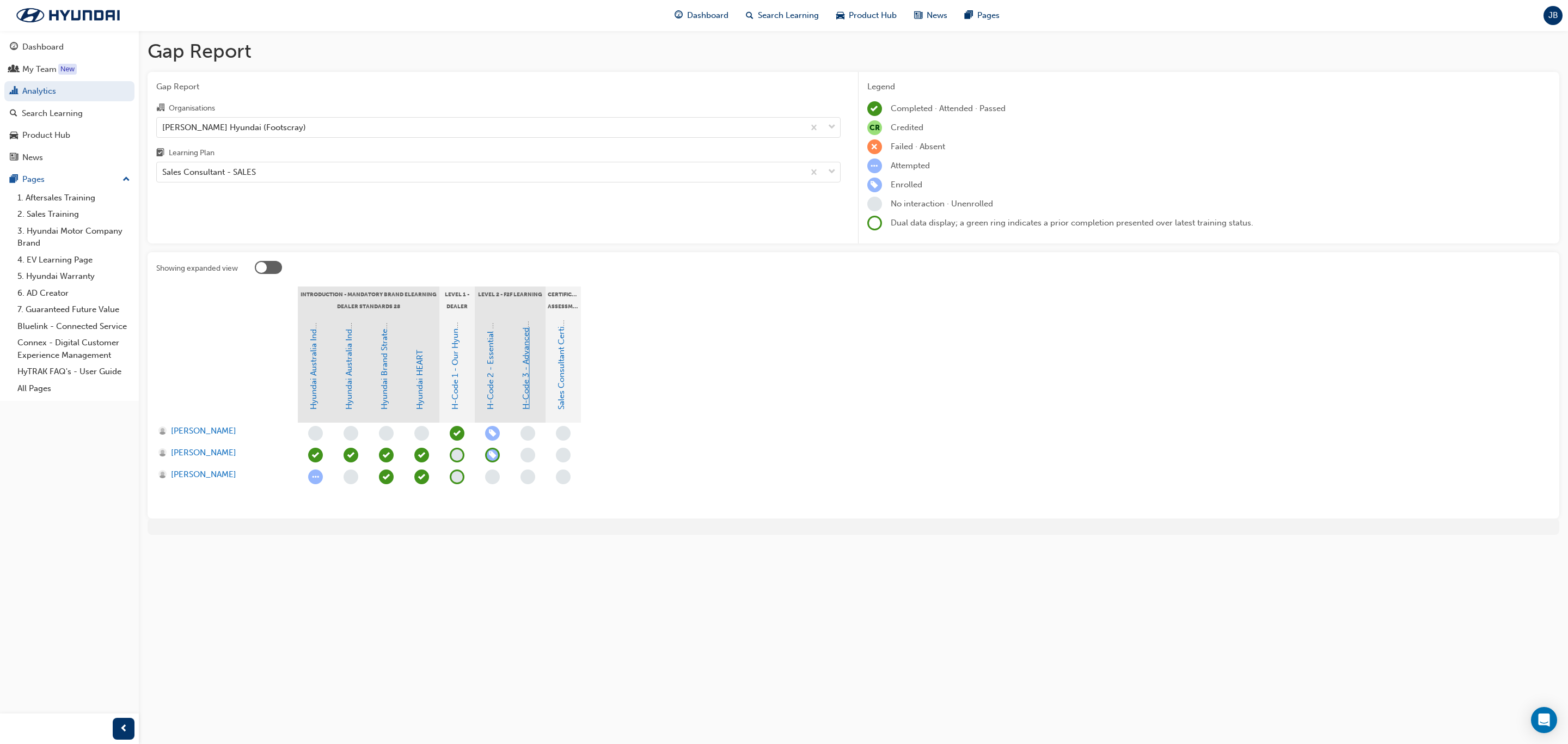
click at [527, 378] on link "H-Code 3 - Advanced Communication" at bounding box center [526, 337] width 10 height 146
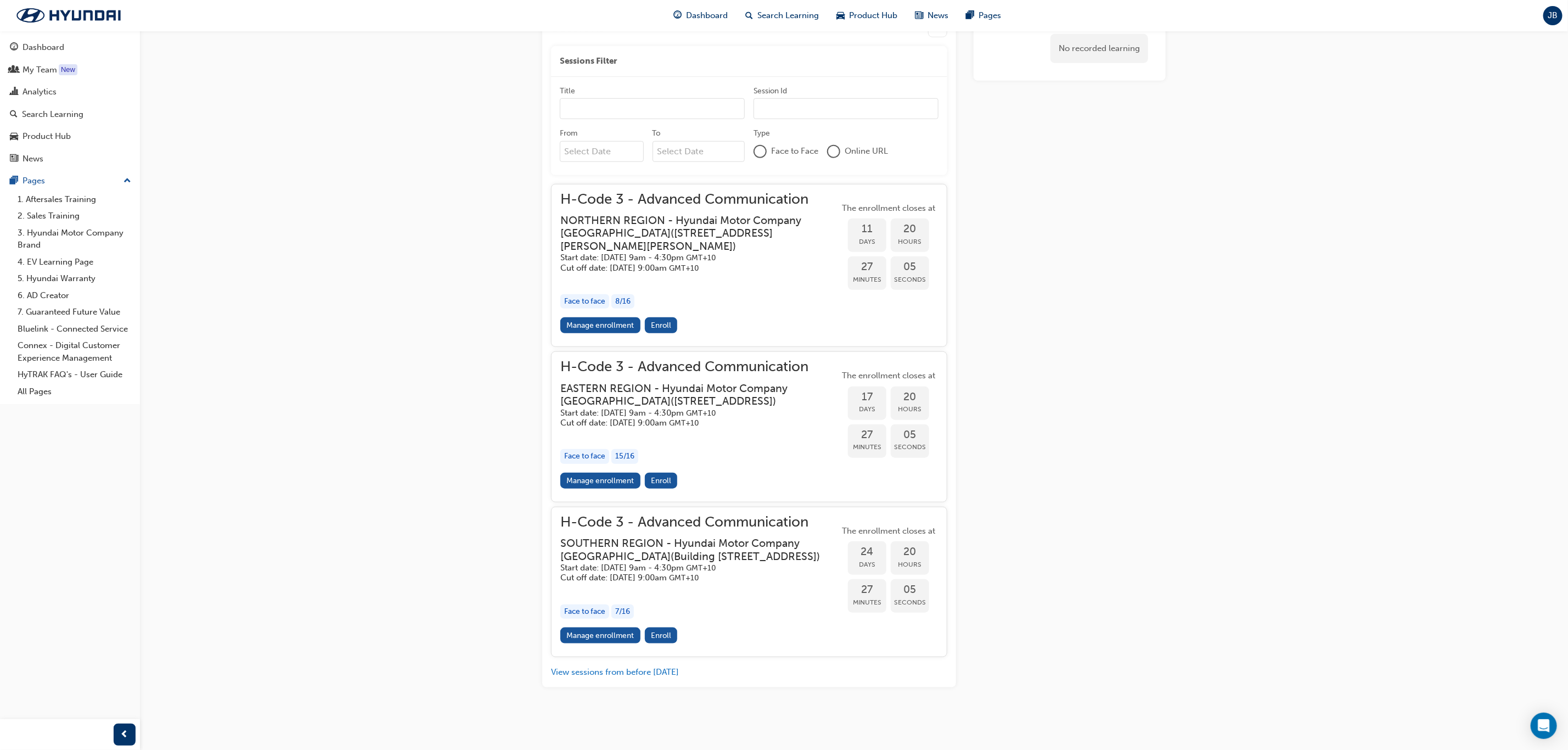
scroll to position [575, 0]
click at [625, 635] on link "Manage enrollment" at bounding box center [600, 635] width 80 height 16
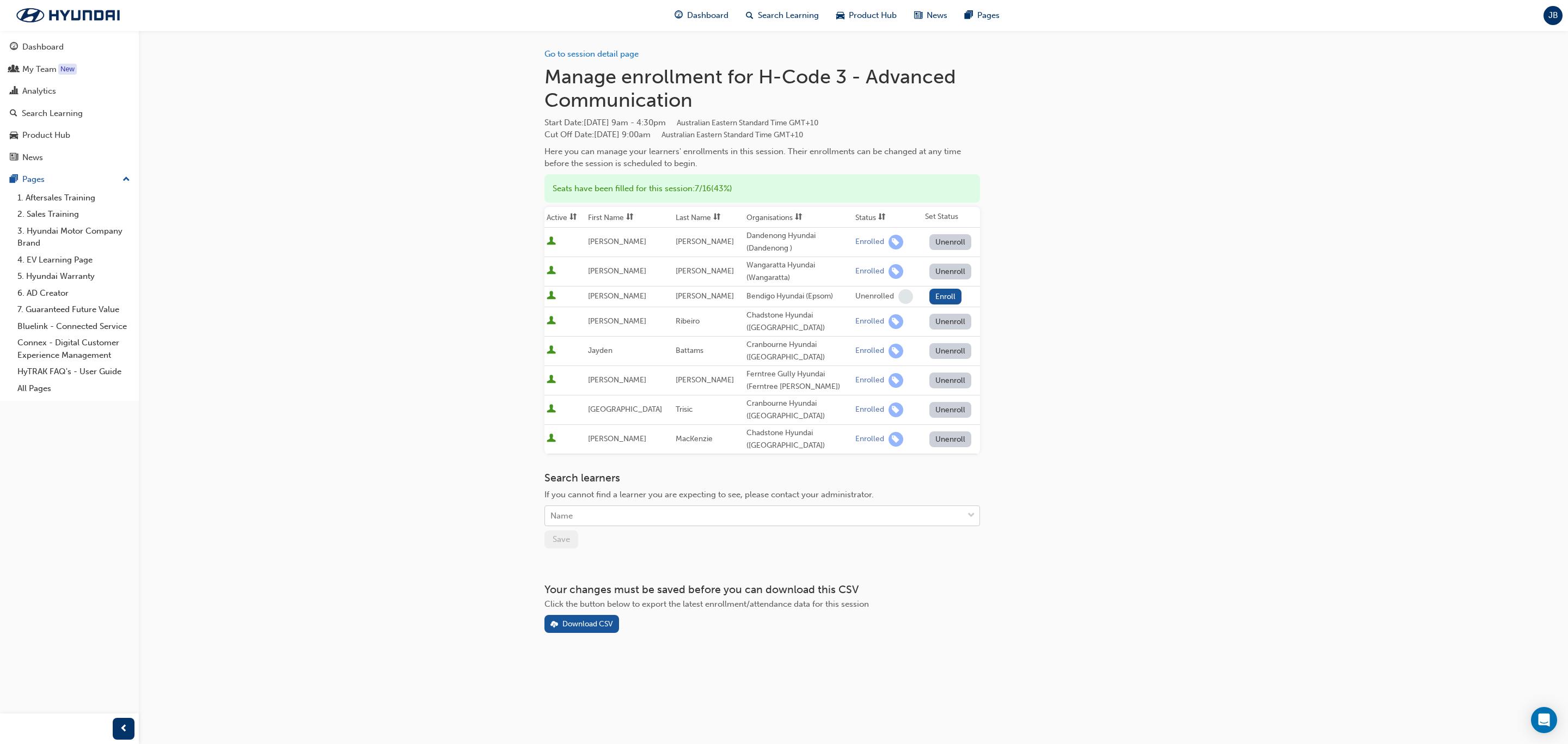
click at [735, 507] on div "Name" at bounding box center [754, 516] width 418 height 19
type input "c"
click at [726, 527] on span "[PERSON_NAME] - [PERSON_NAME] Hyundai (Footscray)" at bounding box center [659, 526] width 217 height 10
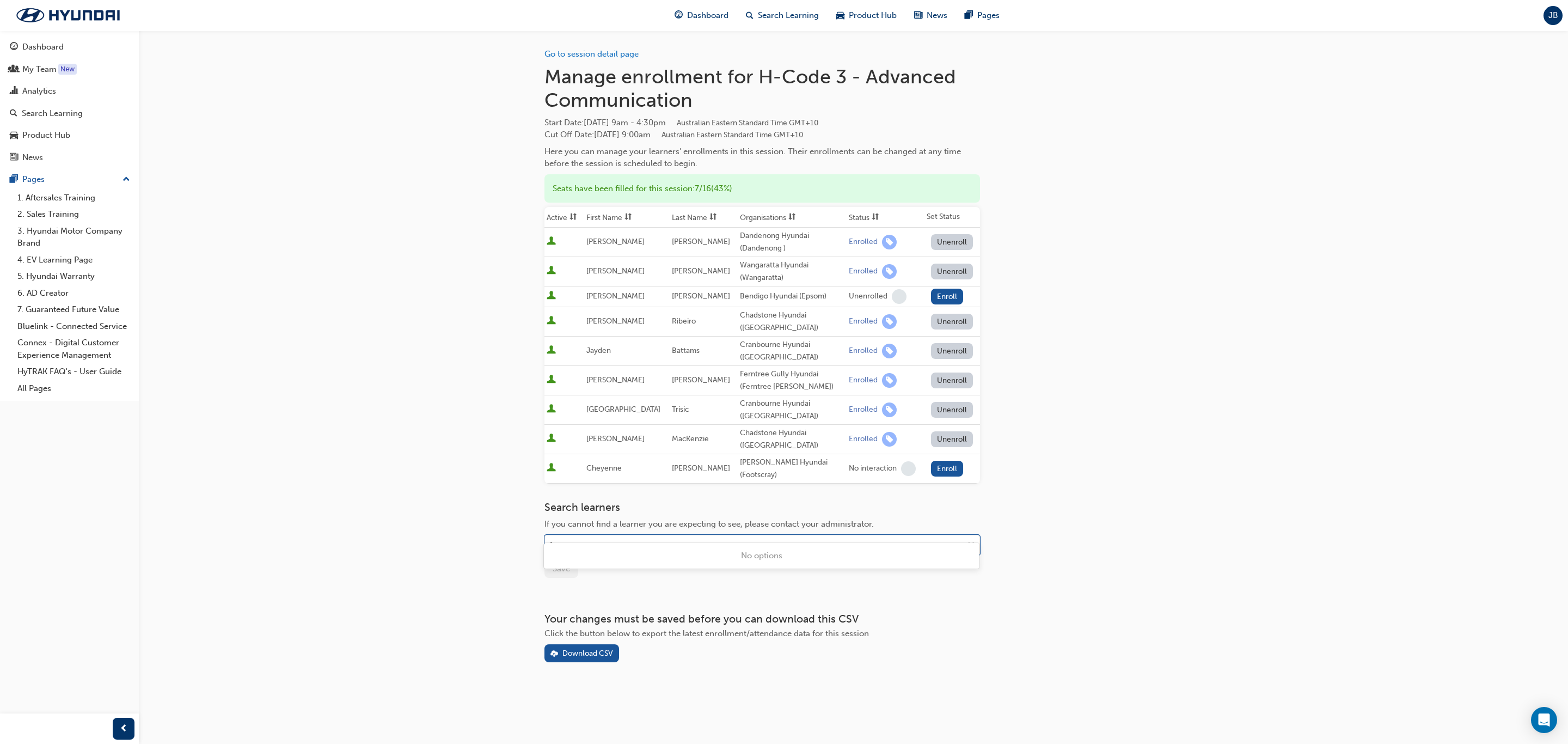
type input "h"
click at [942, 461] on button "Enroll" at bounding box center [948, 469] width 33 height 16
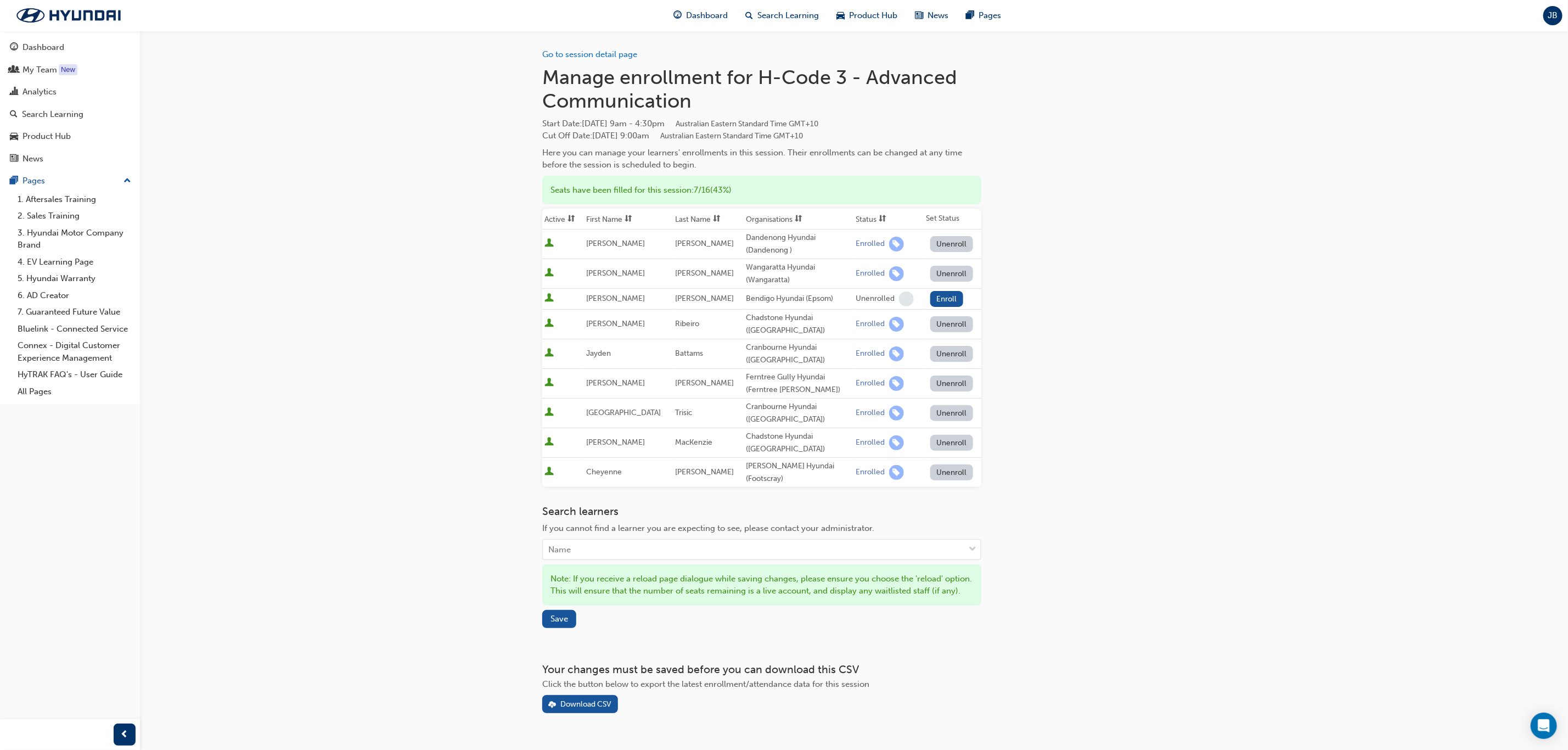
scroll to position [20, 0]
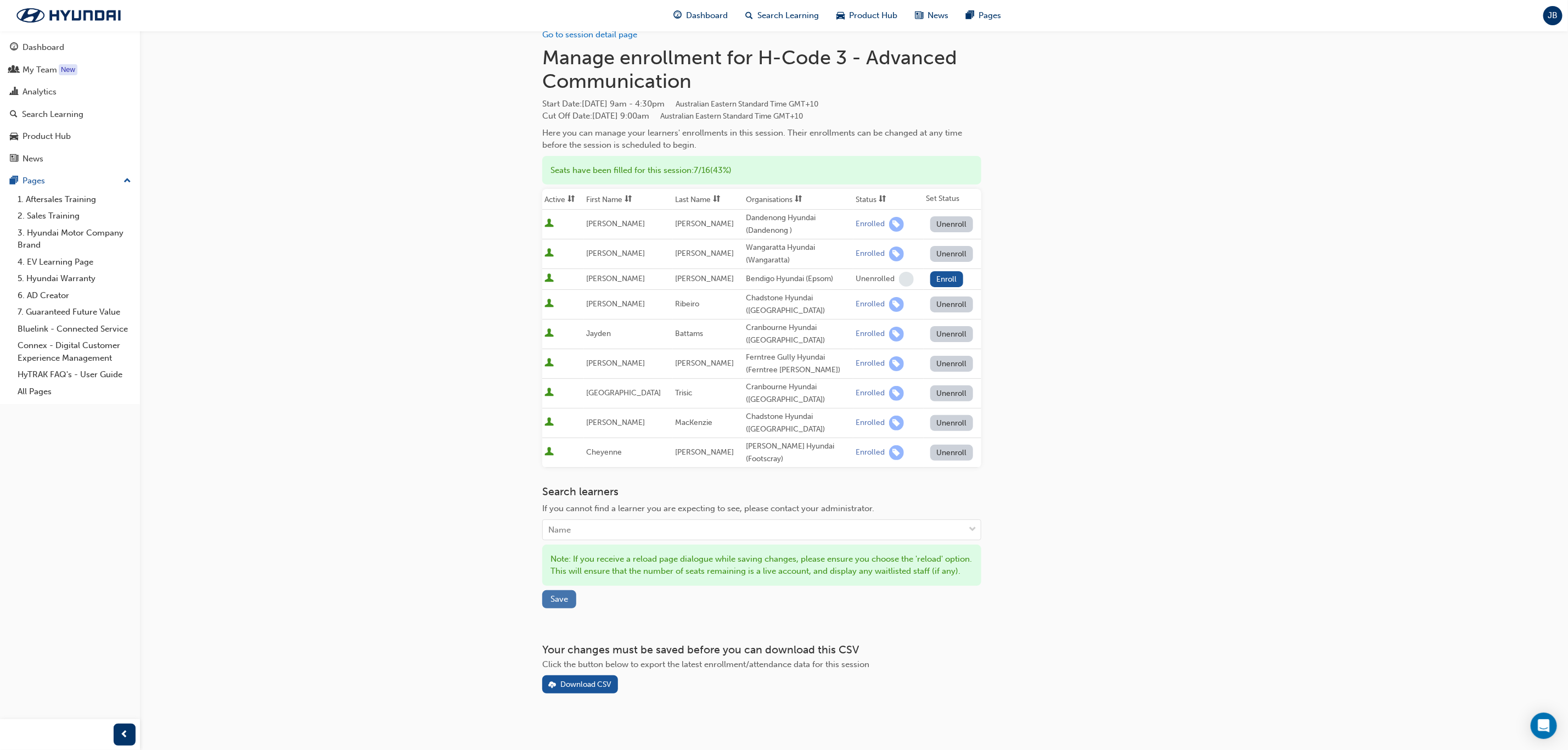
click at [563, 594] on span "Save" at bounding box center [559, 599] width 18 height 10
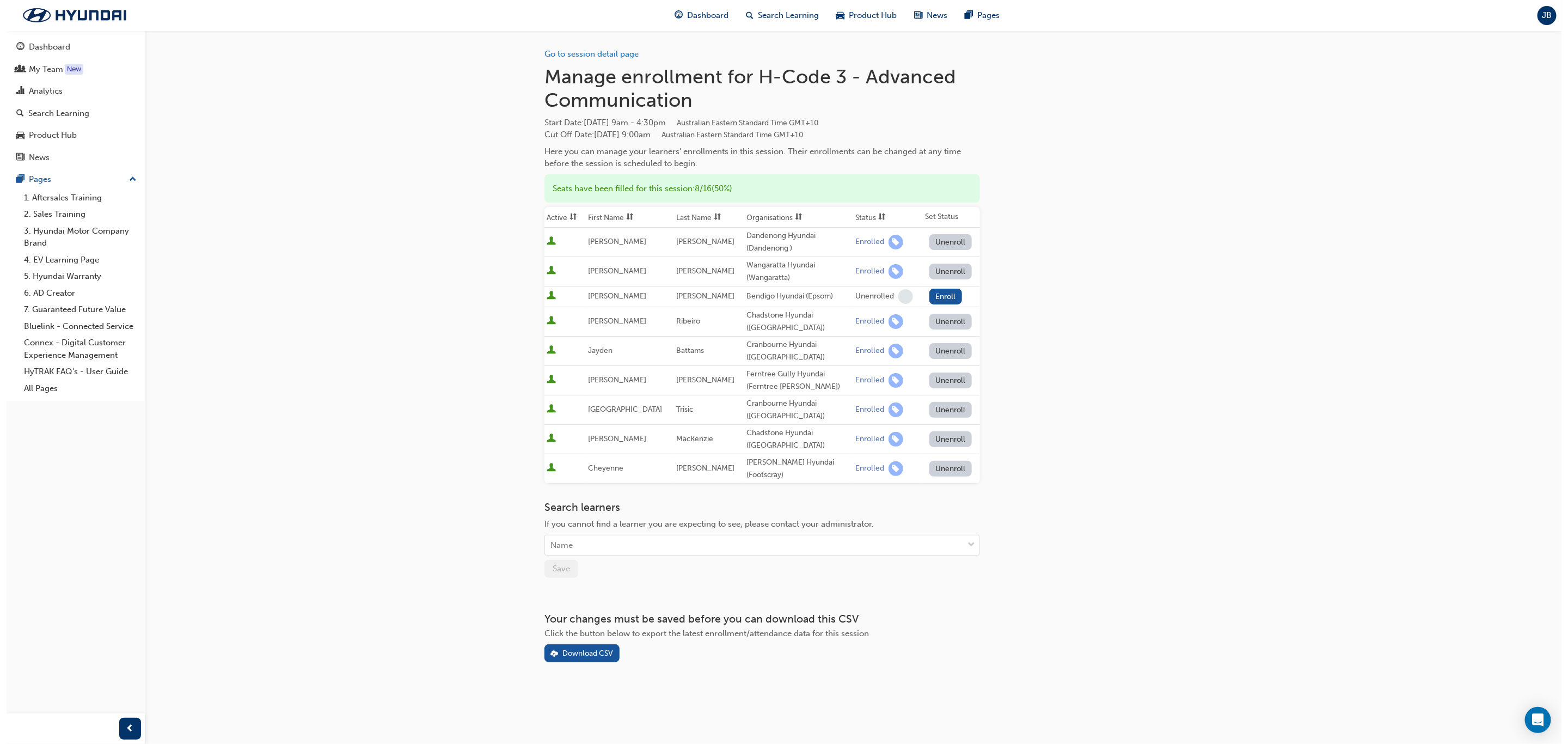
scroll to position [0, 0]
click at [897, 87] on h1 "Manage enrollment for H-Code 3 - Advanced Communication" at bounding box center [762, 88] width 436 height 47
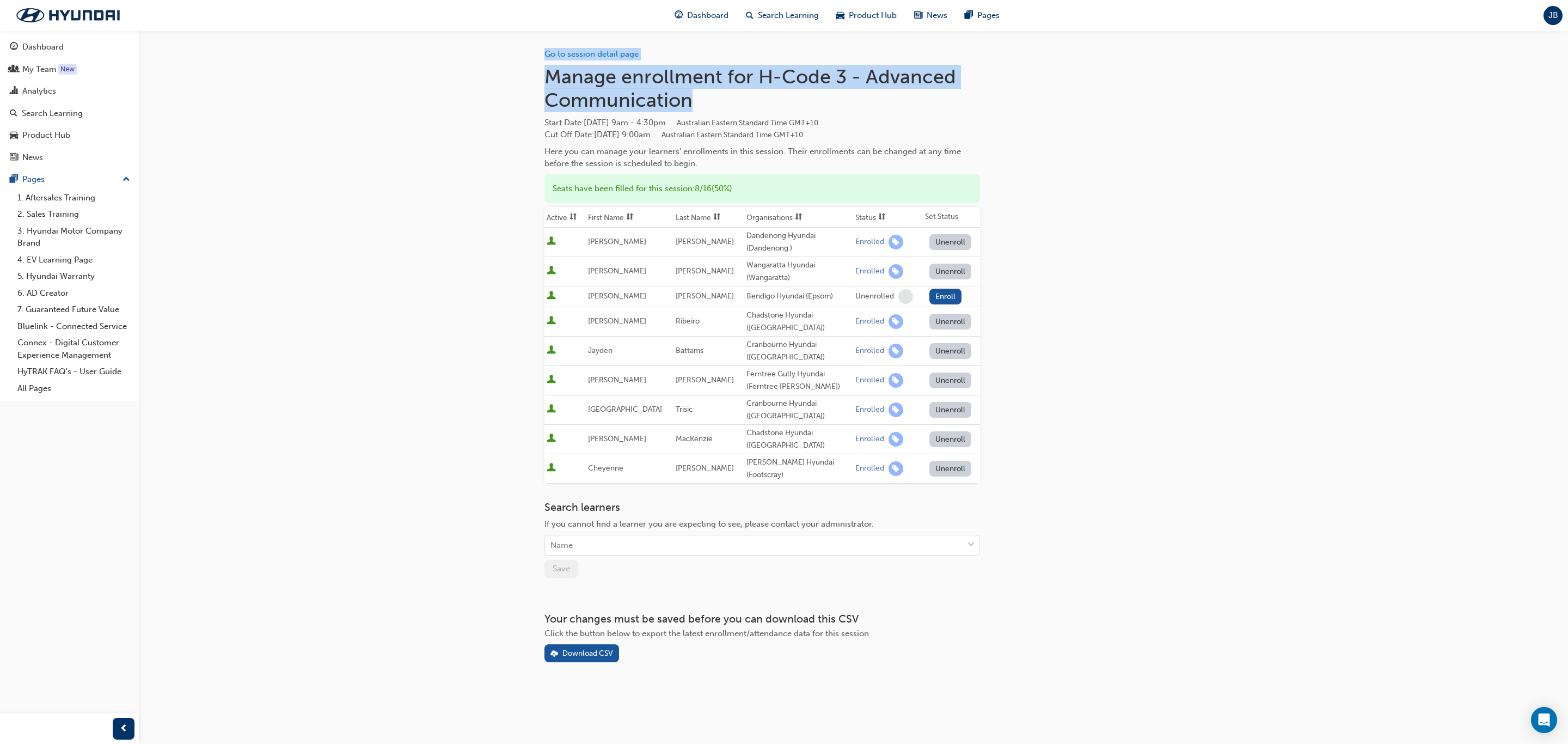
drag, startPoint x: 776, startPoint y: 92, endPoint x: 480, endPoint y: 48, distance: 299.3
click at [480, 48] on div "Go to session detail page Manage enrollment for H-Code 3 - Advanced Communicati…" at bounding box center [784, 372] width 1568 height 744
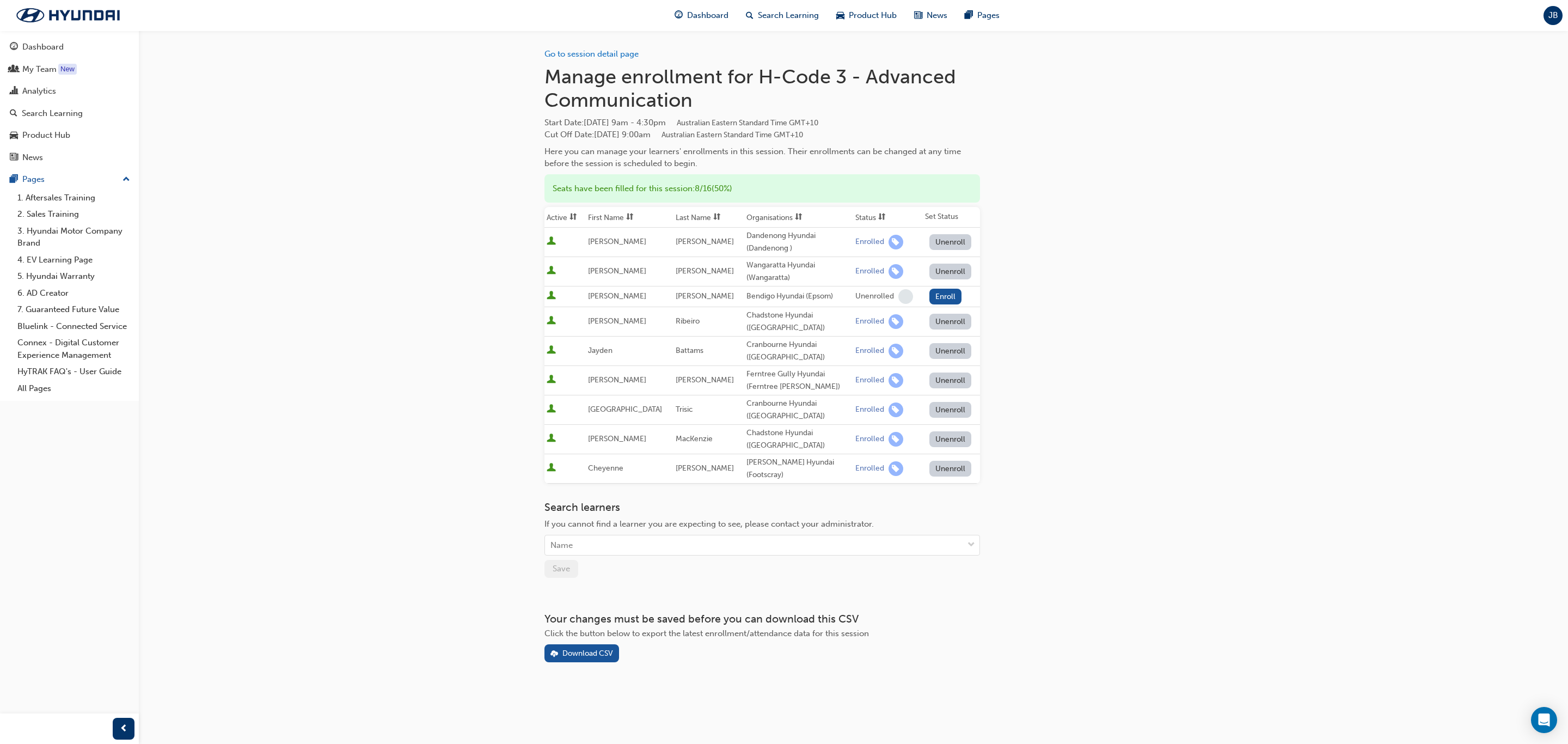
click at [530, 113] on div "Go to session detail page Manage enrollment for H-Code 3 - Advanced Communicati…" at bounding box center [853, 363] width 653 height 667
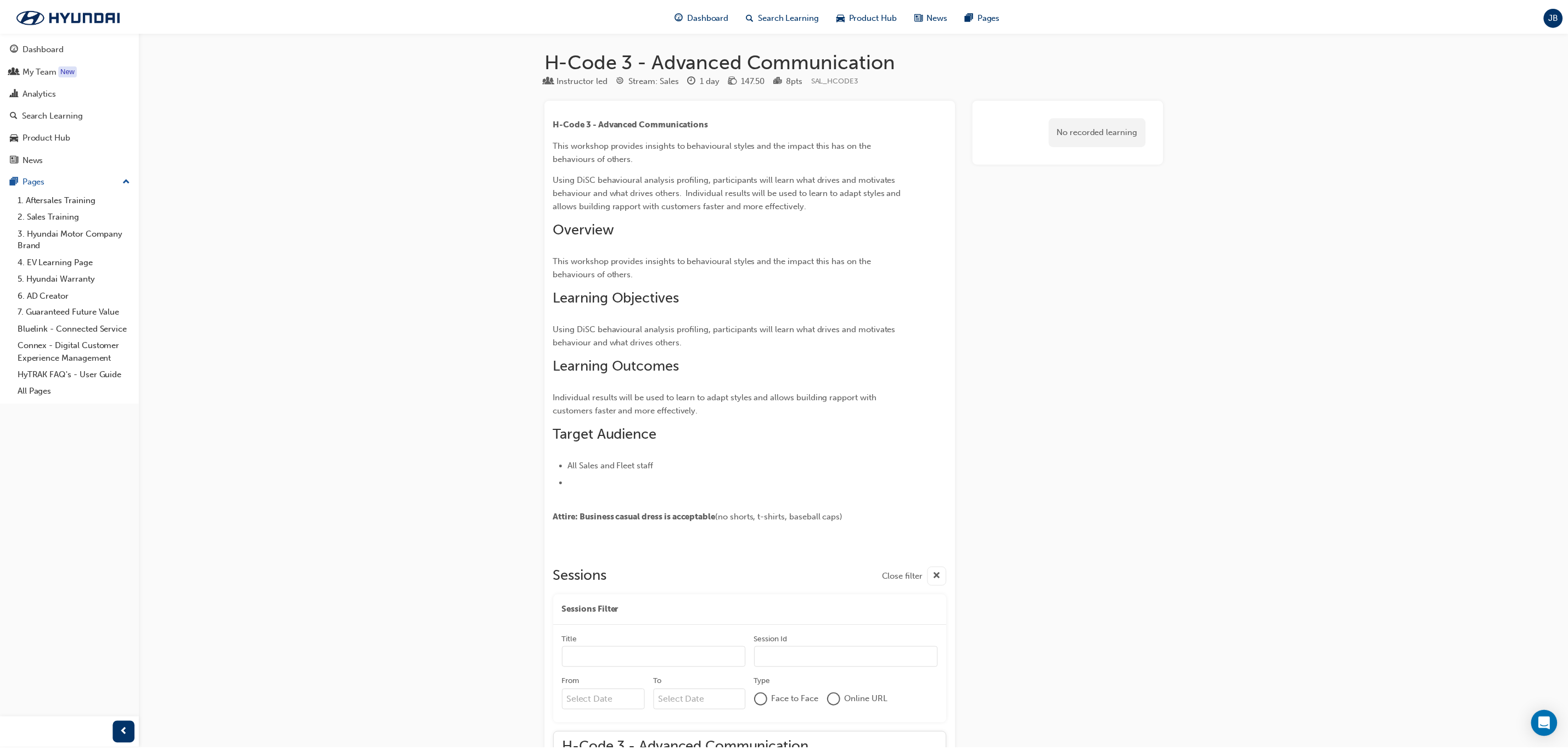
scroll to position [575, 0]
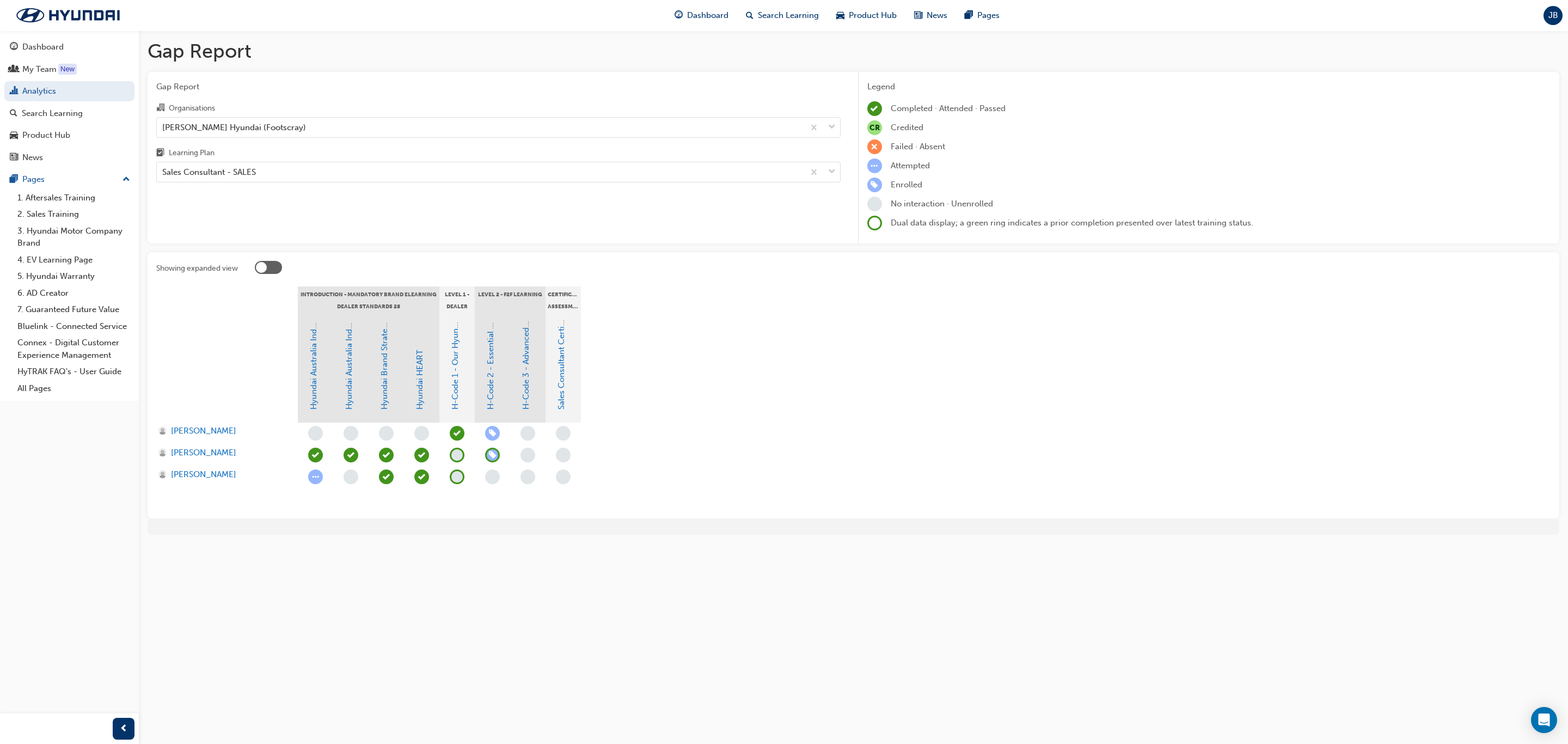
click at [983, 634] on div "Gap Report Gap Report Organisations [PERSON_NAME] Hyundai (Footscray) Learning …" at bounding box center [784, 372] width 1568 height 744
click at [900, 495] on section "Introduction - Mandatory Brand eLearning Dealer Standards 28 Level 1 - Dealer S…" at bounding box center [853, 398] width 1395 height 223
click at [988, 457] on section "Introduction - Mandatory Brand eLearning Dealer Standards 28 Level 1 - Dealer S…" at bounding box center [853, 398] width 1395 height 223
click at [53, 63] on div "My Team" at bounding box center [40, 69] width 34 height 13
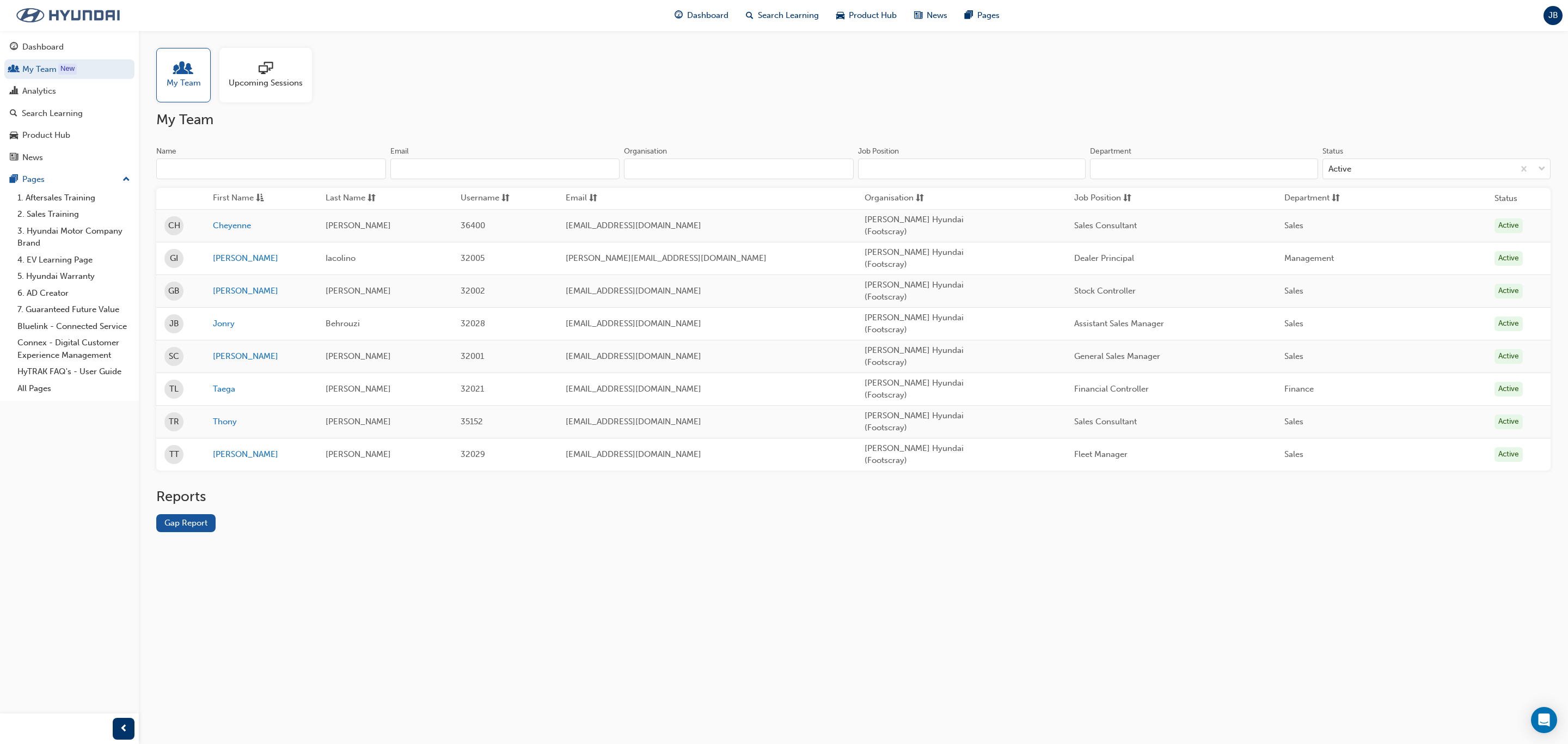
click at [27, 18] on img at bounding box center [68, 15] width 125 height 23
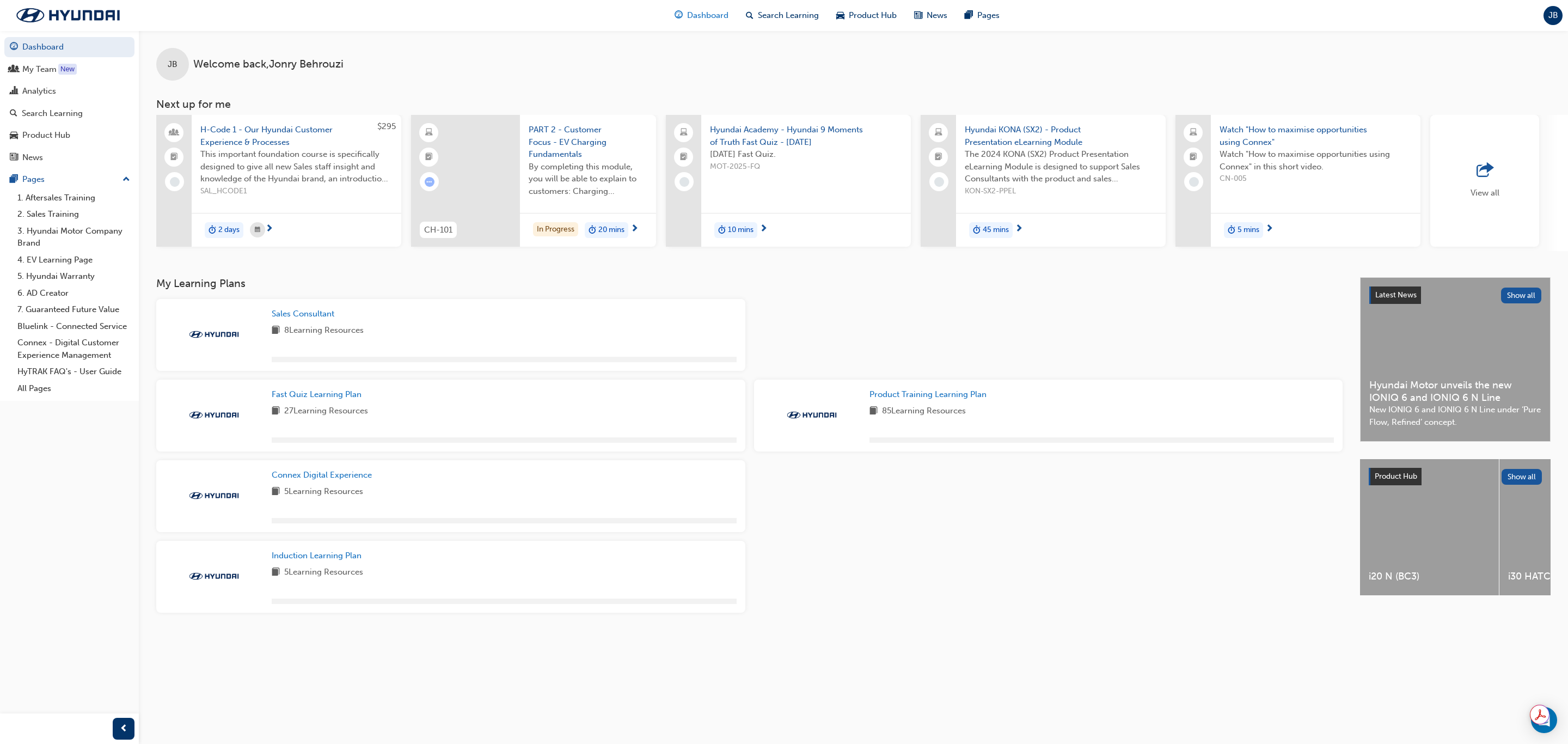
click at [703, 23] on div "Dashboard" at bounding box center [701, 15] width 71 height 23
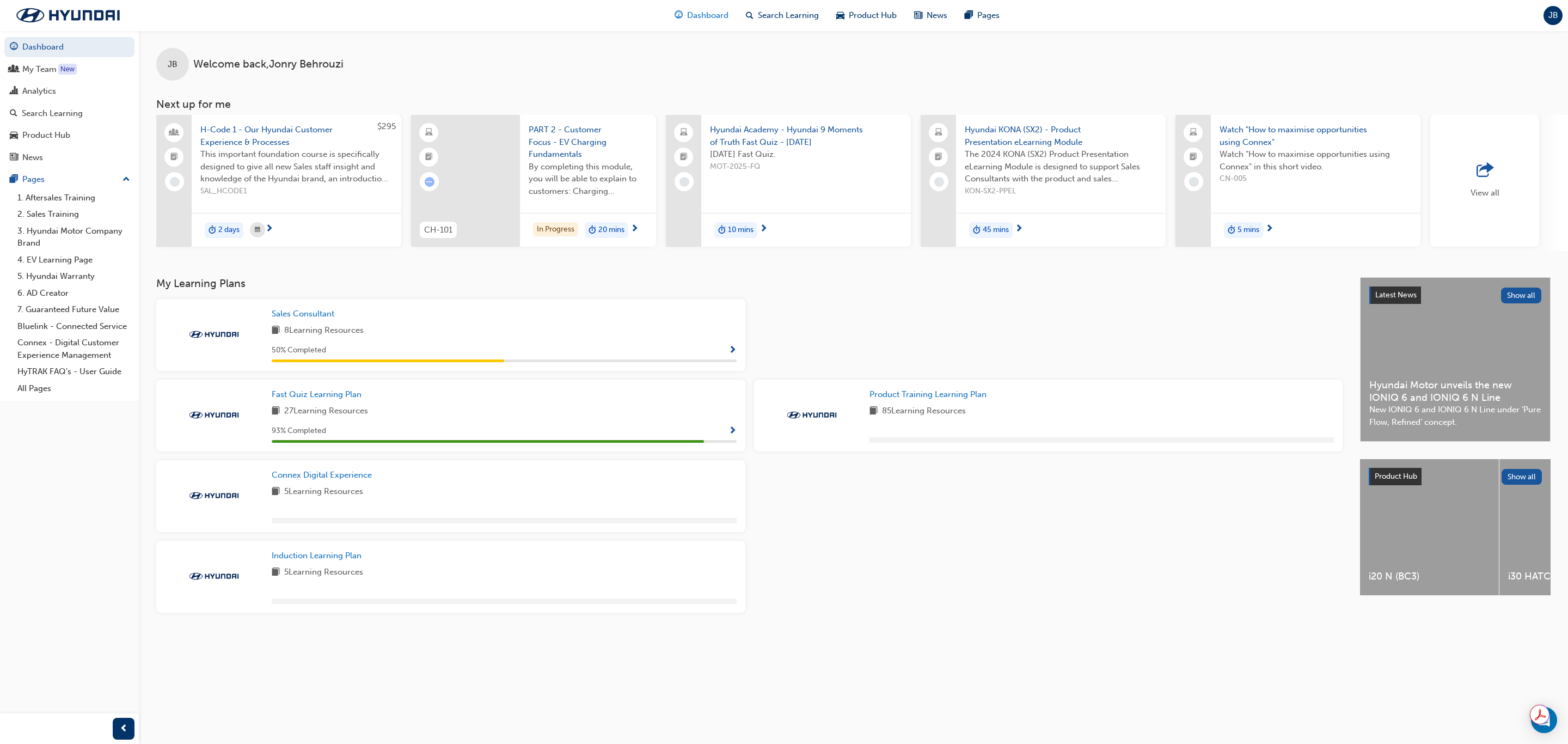
click at [713, 19] on span "Dashboard" at bounding box center [708, 15] width 41 height 13
click at [794, 18] on span "Search Learning" at bounding box center [788, 15] width 61 height 13
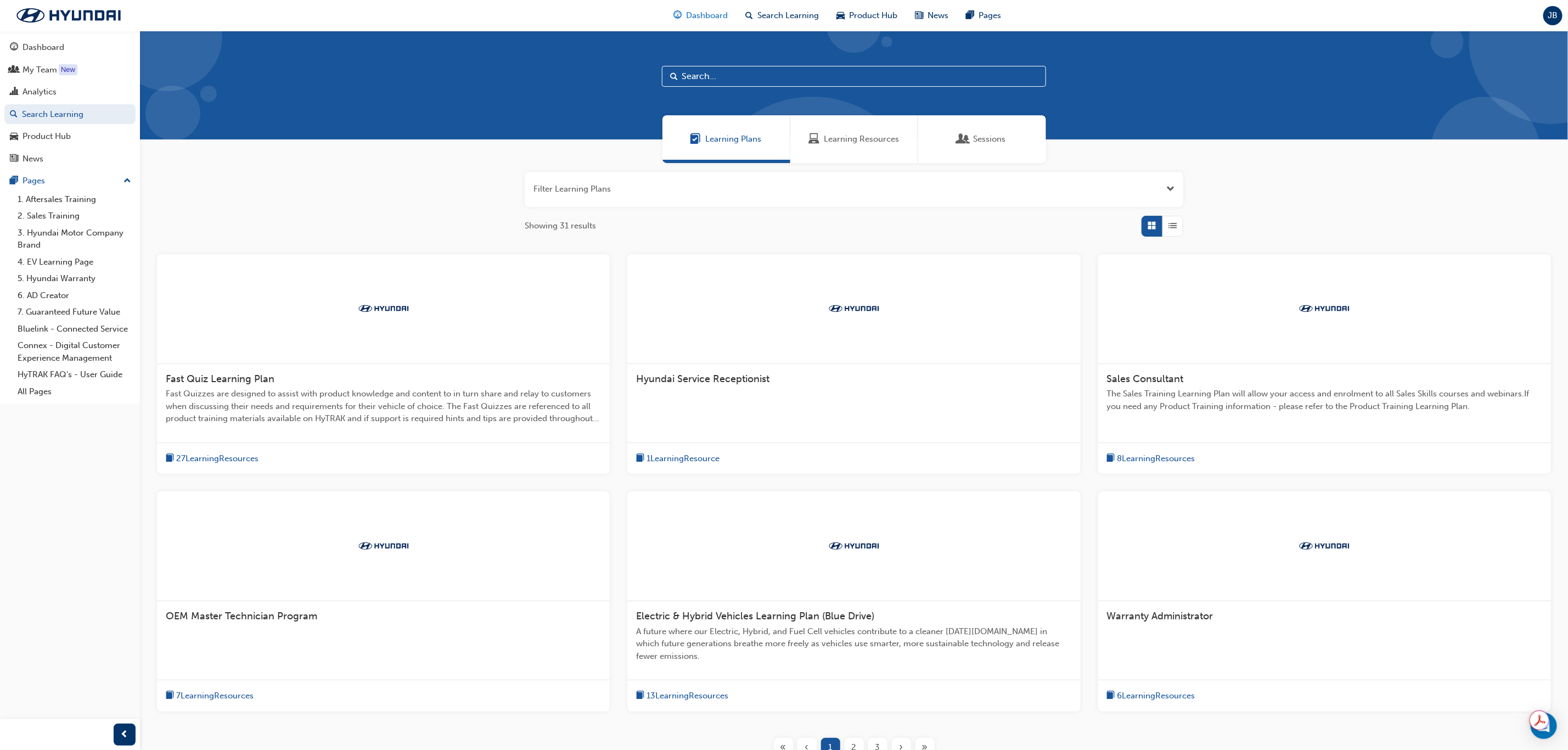
click at [700, 13] on span "Dashboard" at bounding box center [708, 15] width 42 height 13
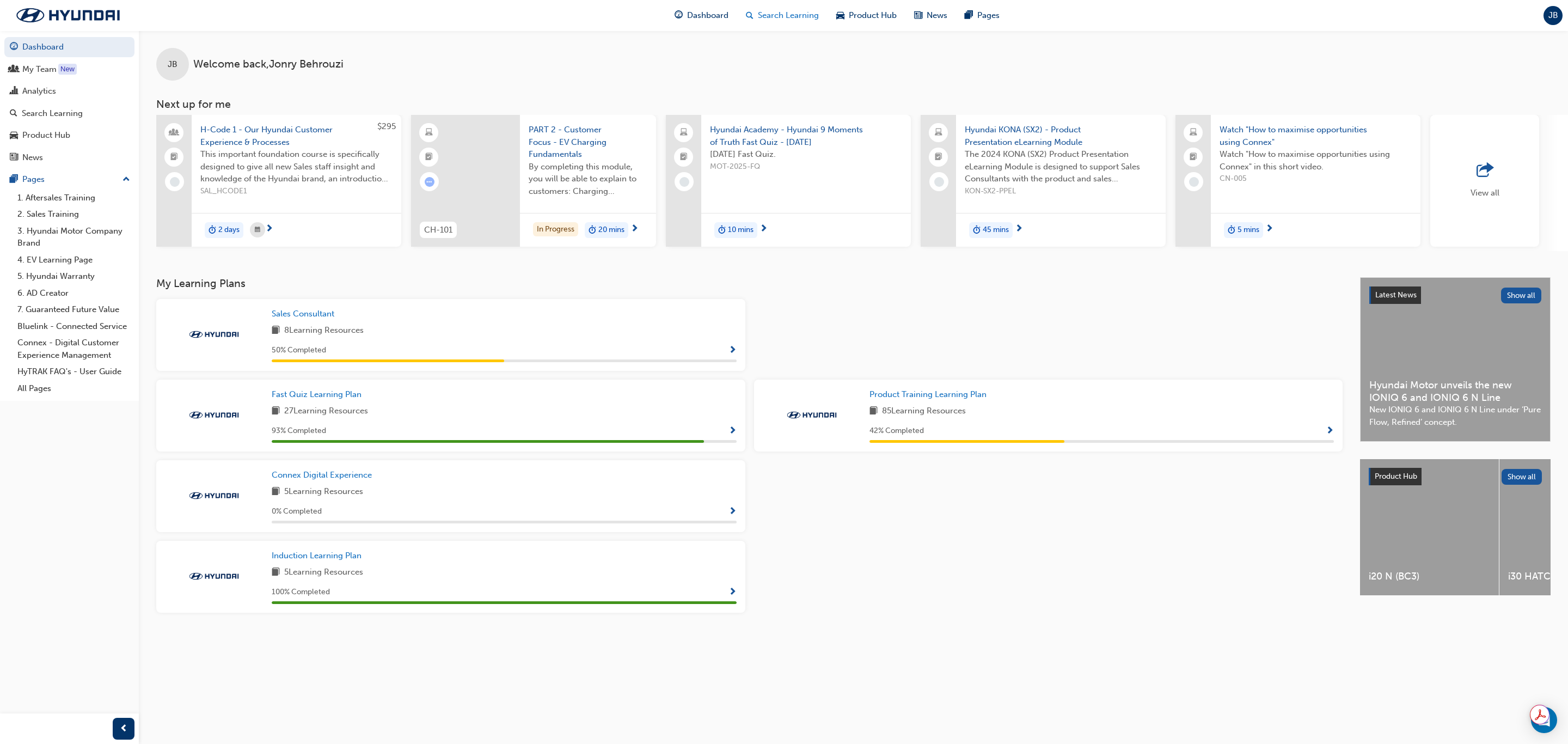
click at [779, 12] on span "Search Learning" at bounding box center [788, 15] width 61 height 13
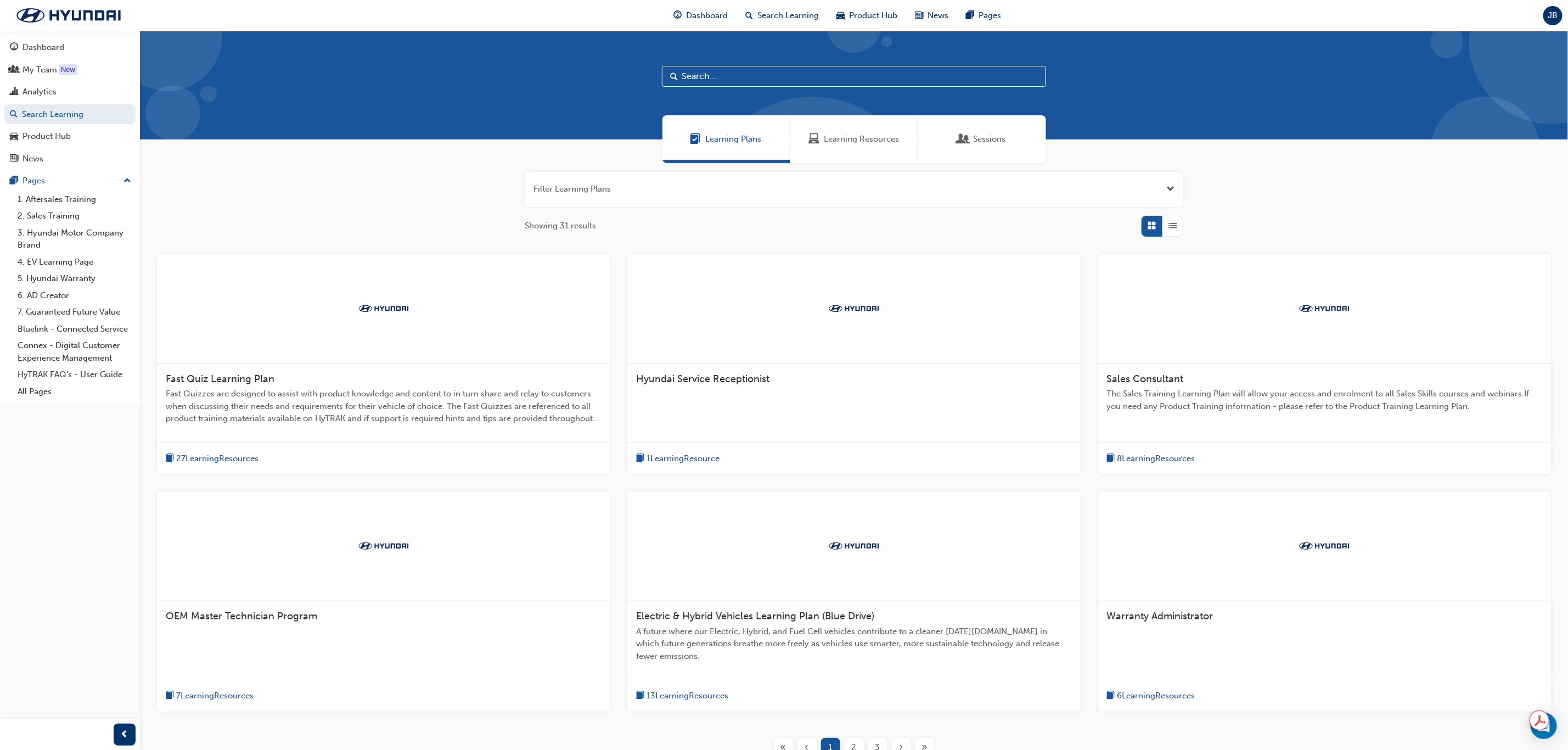
click at [835, 157] on div "Learning Resources" at bounding box center [854, 139] width 128 height 48
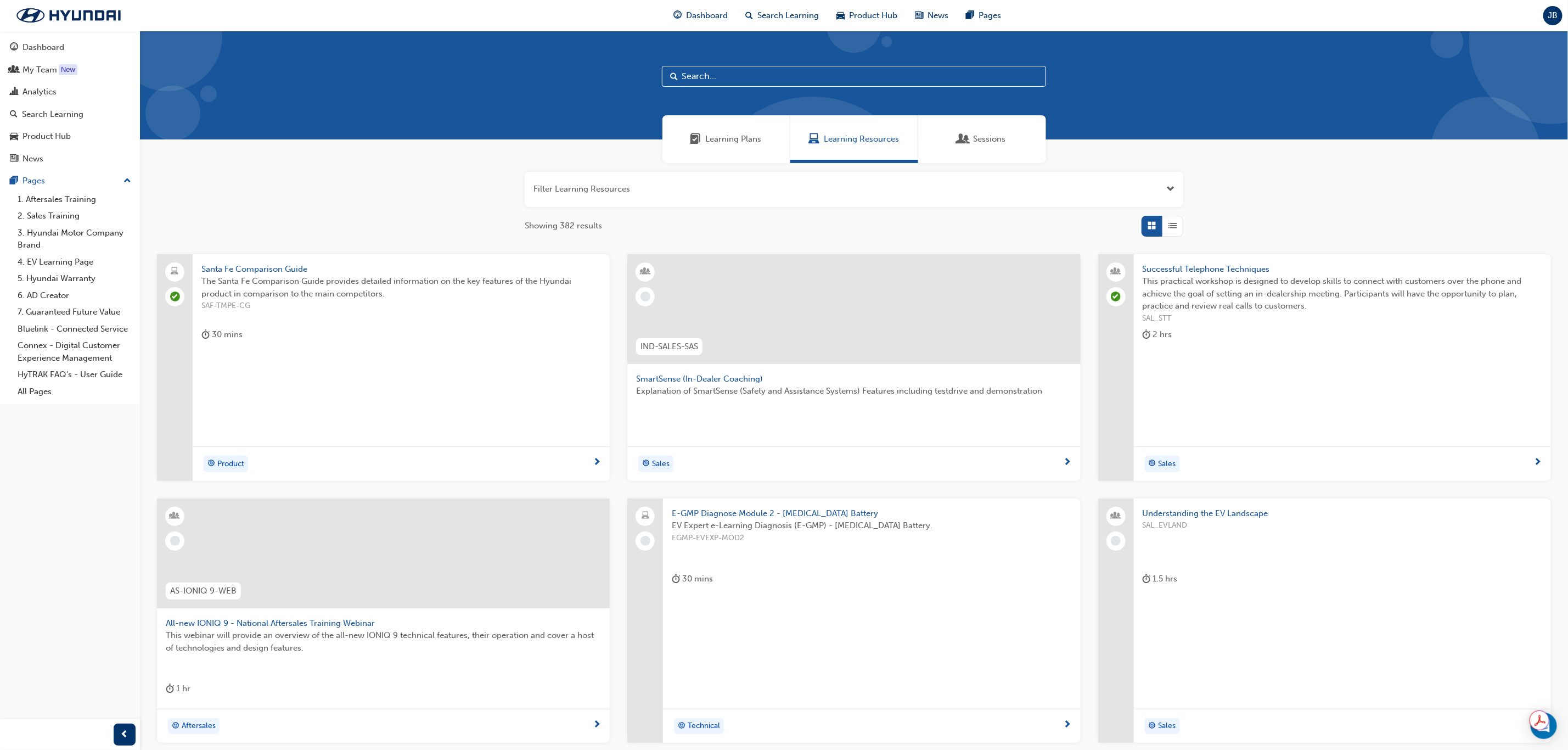
click at [733, 145] on span "Learning Plans" at bounding box center [733, 139] width 56 height 13
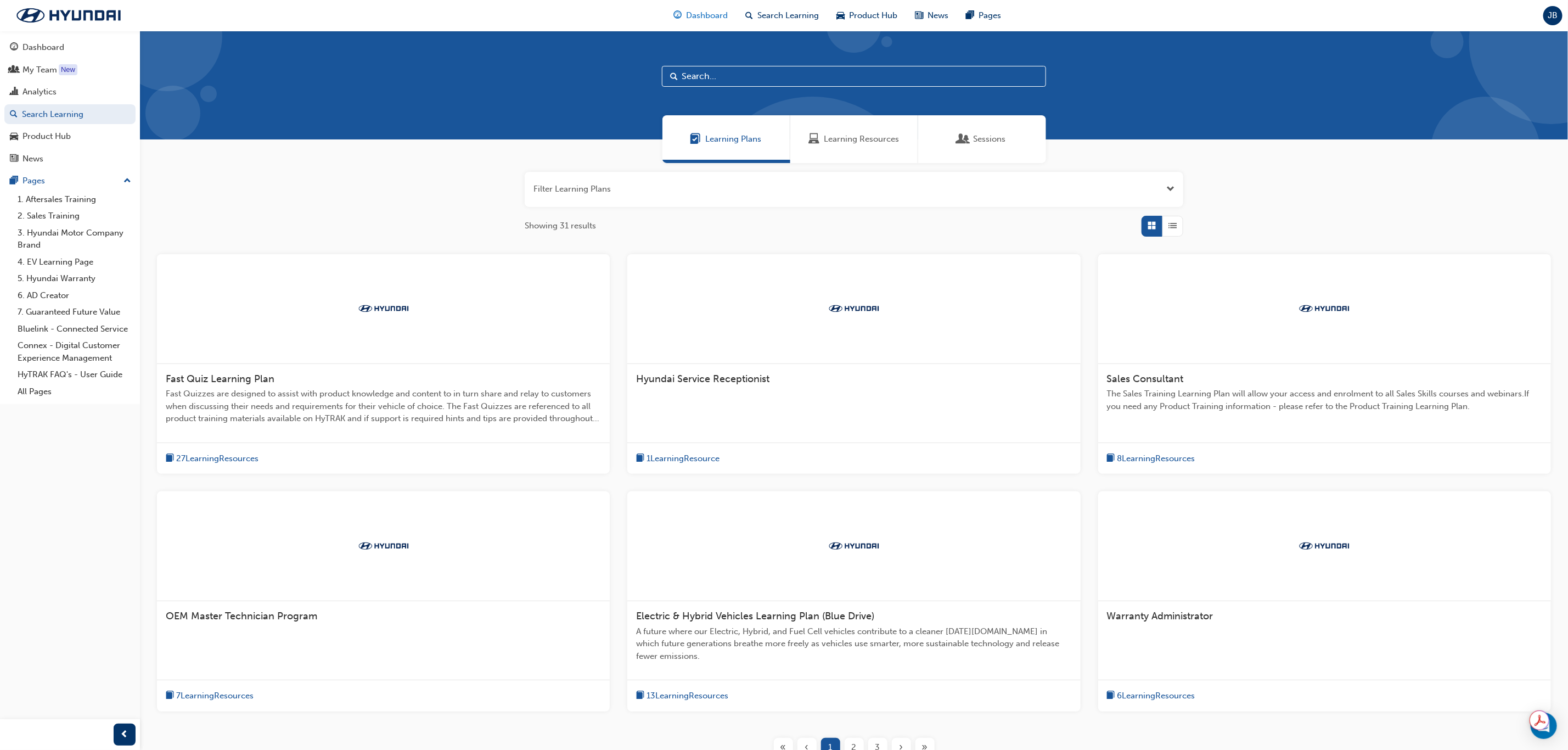
click at [726, 17] on span "Dashboard" at bounding box center [708, 15] width 42 height 13
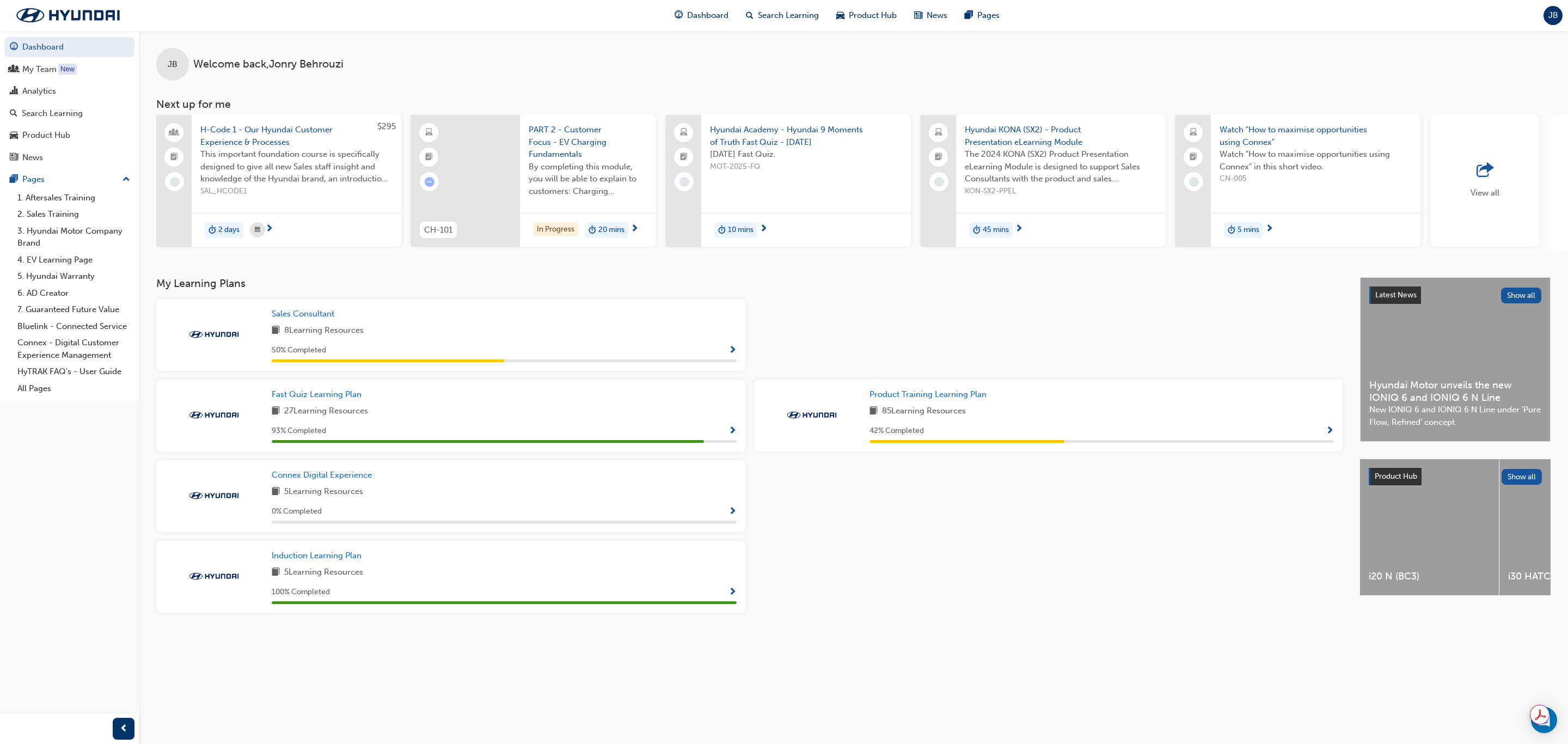
click at [1326, 427] on span "Show Progress" at bounding box center [1329, 431] width 8 height 10
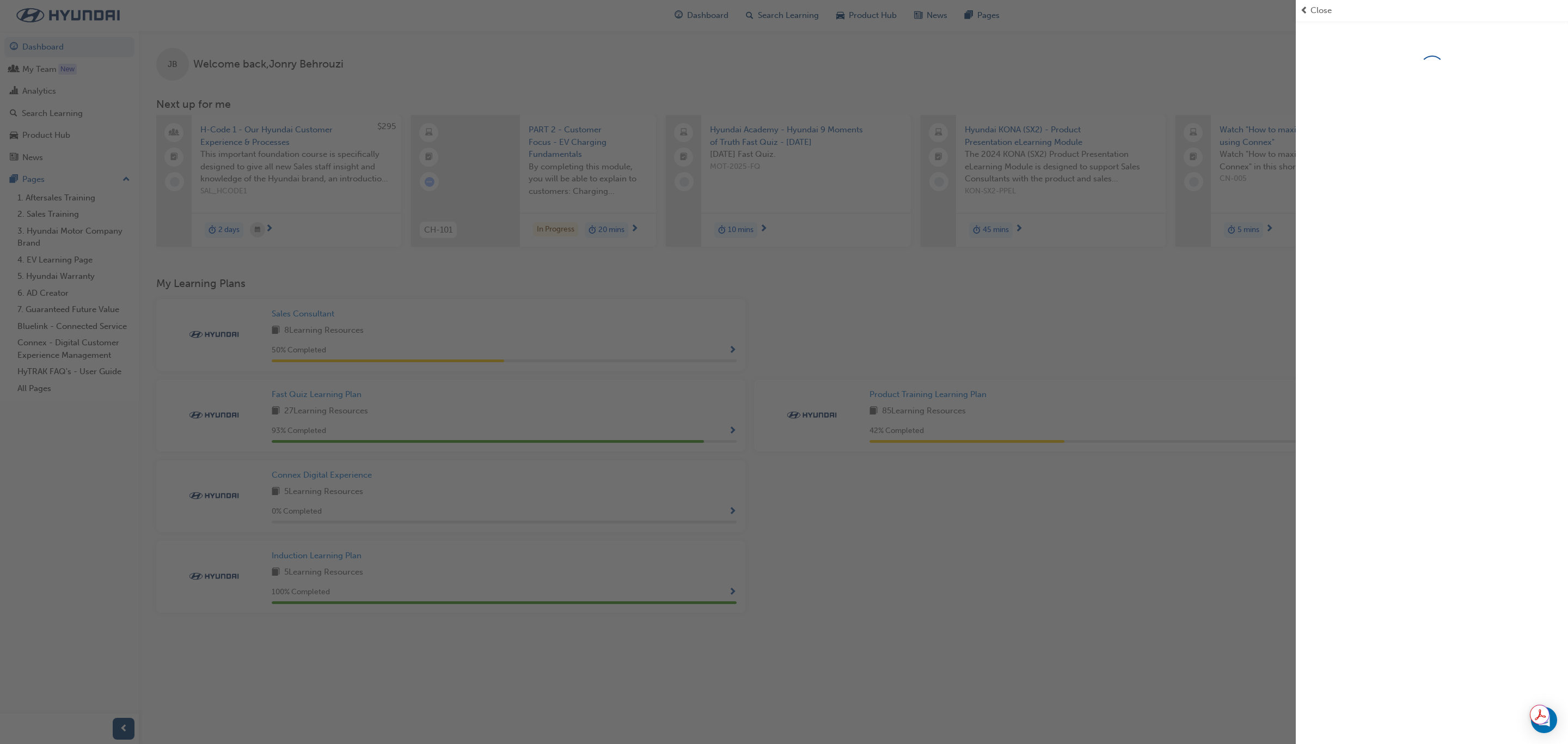
click at [1086, 512] on div "button" at bounding box center [648, 372] width 1296 height 744
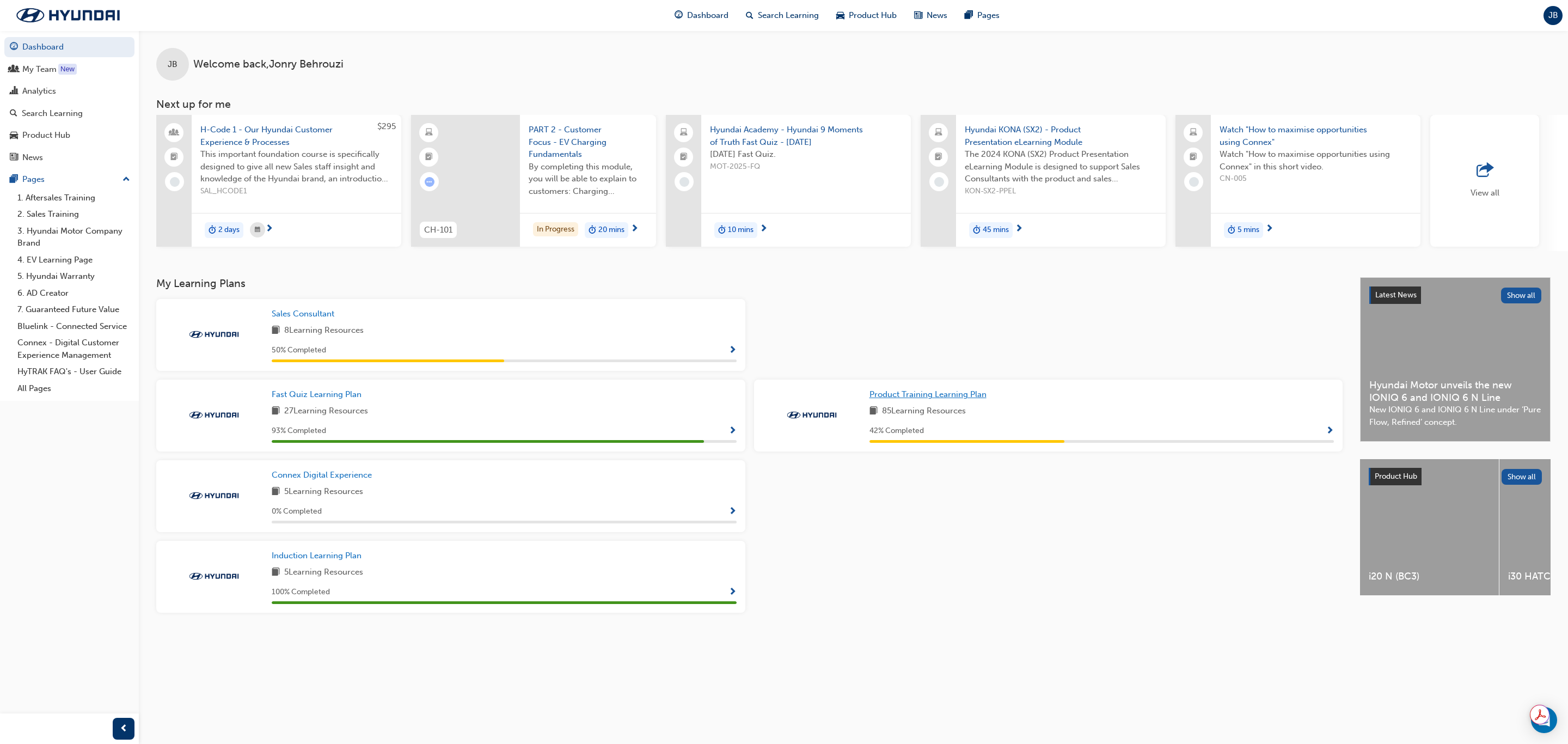
click at [980, 399] on span "Product Training Learning Plan" at bounding box center [928, 395] width 117 height 10
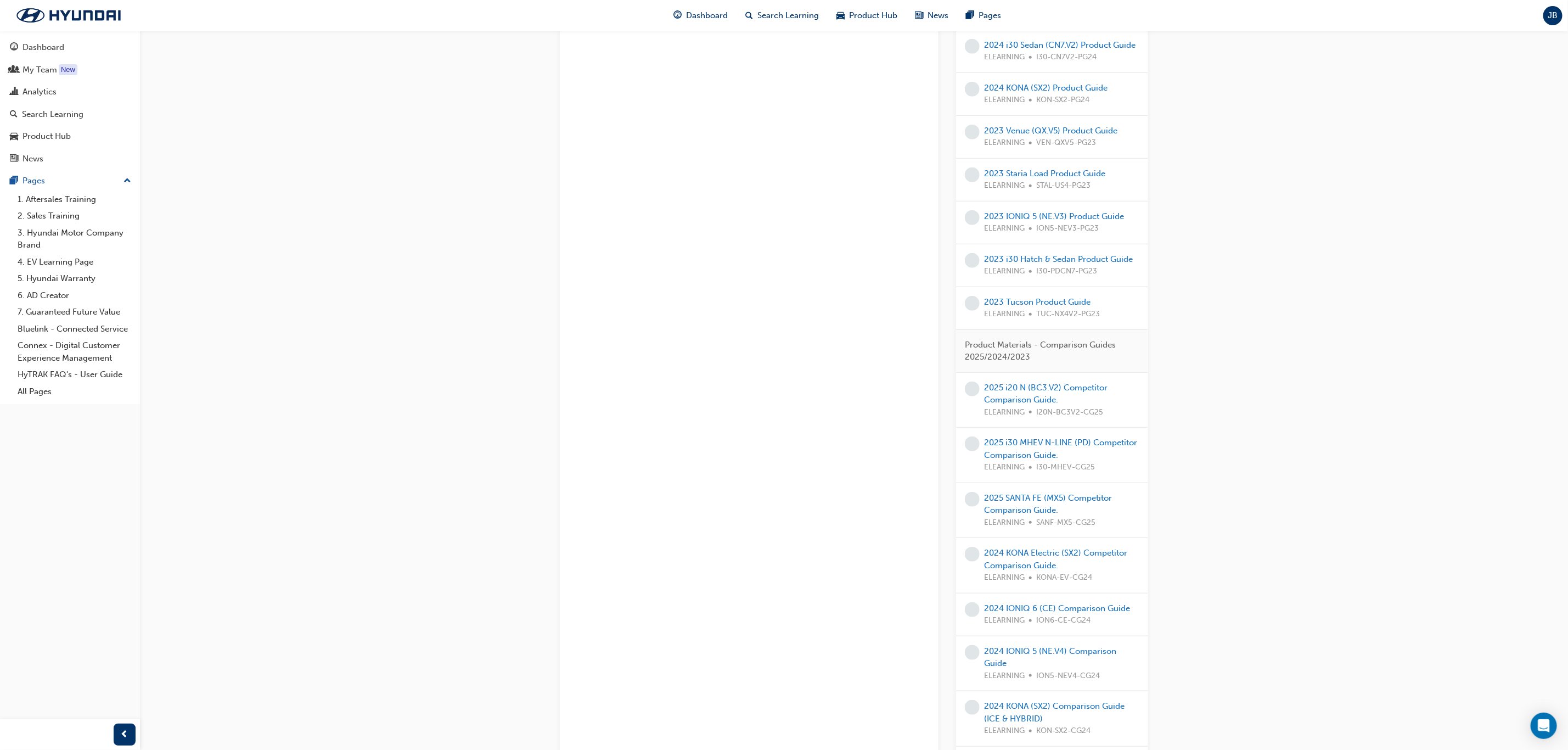
scroll to position [741, 0]
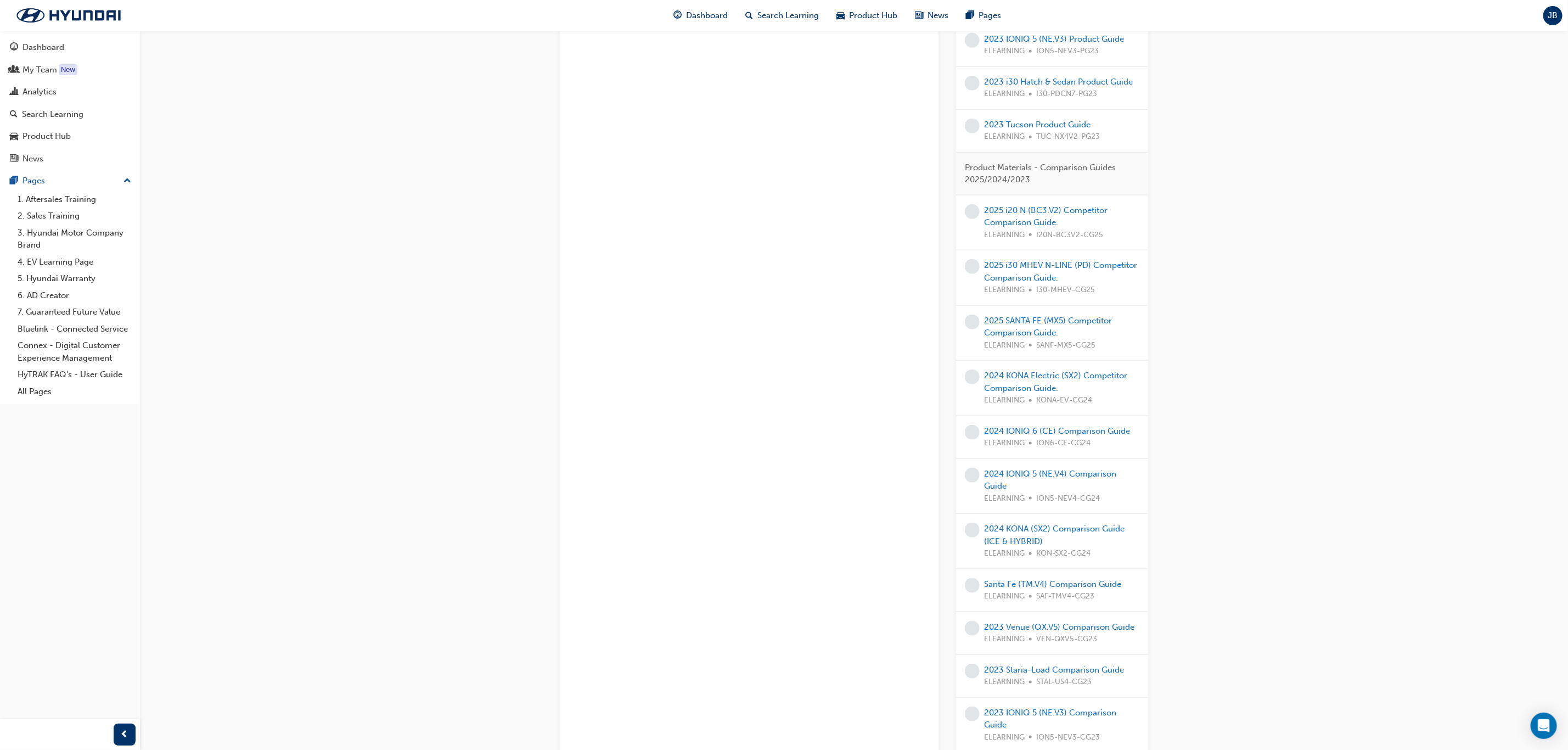
click at [1550, 18] on span "JB" at bounding box center [1553, 15] width 10 height 13
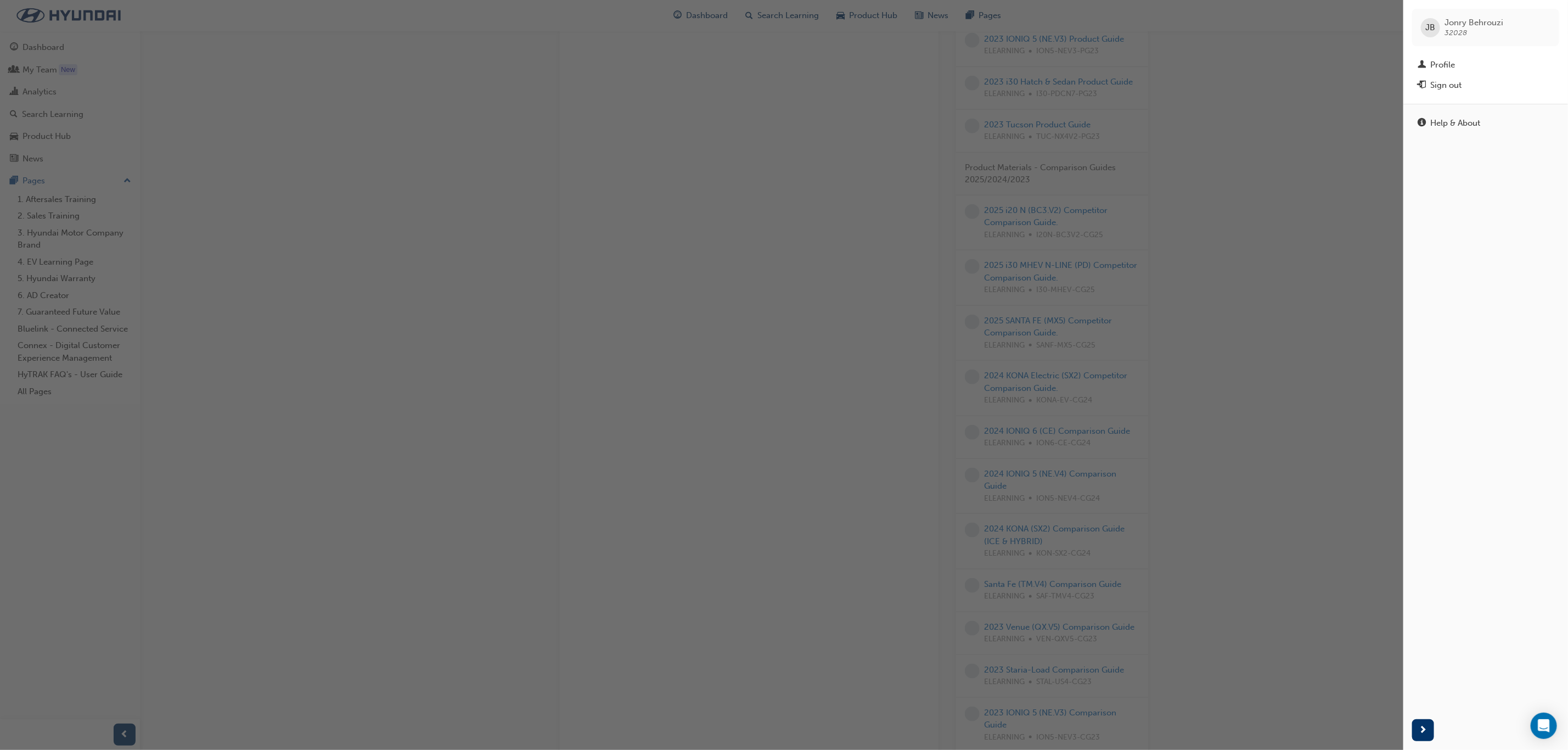
click at [1244, 408] on div "button" at bounding box center [701, 375] width 1404 height 750
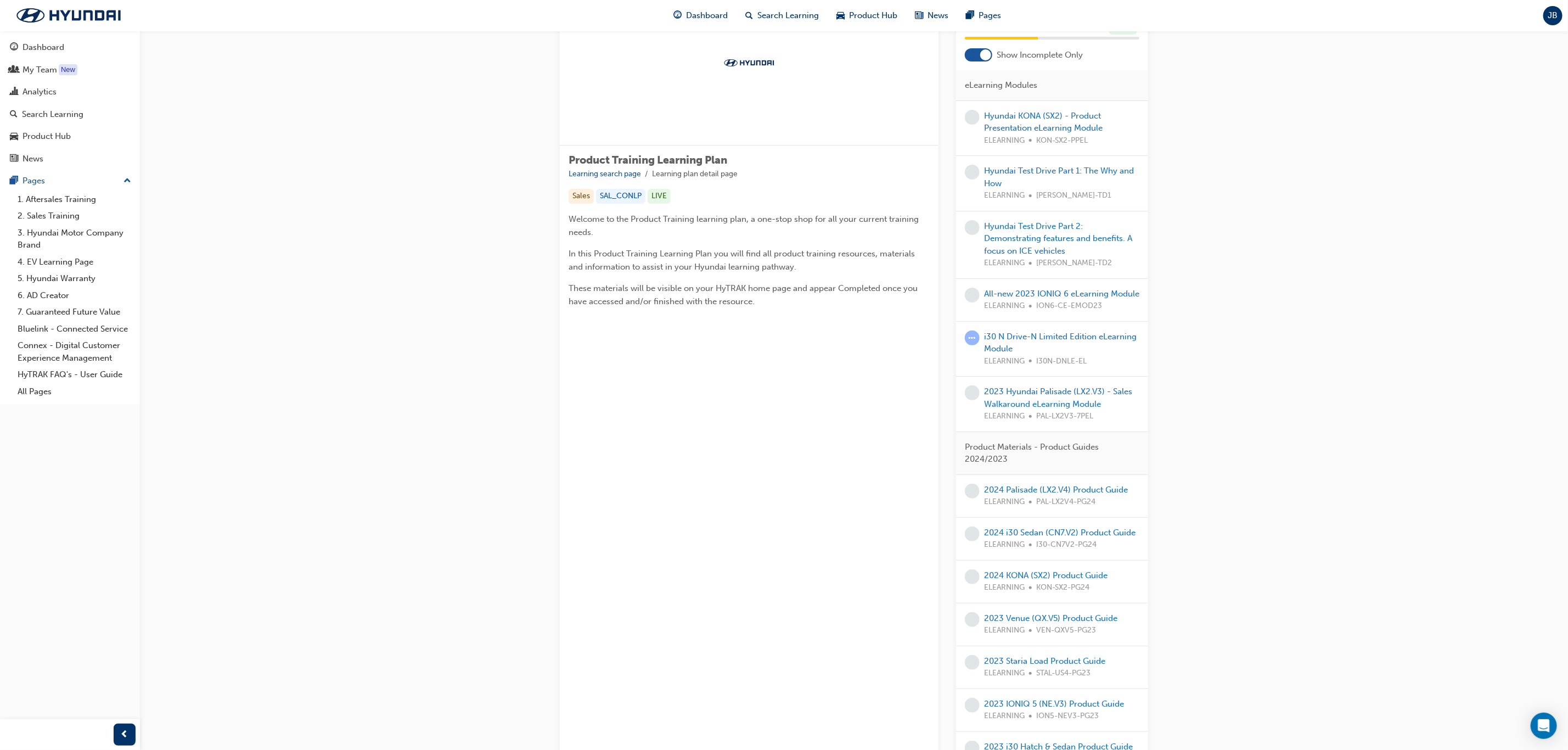
scroll to position [0, 0]
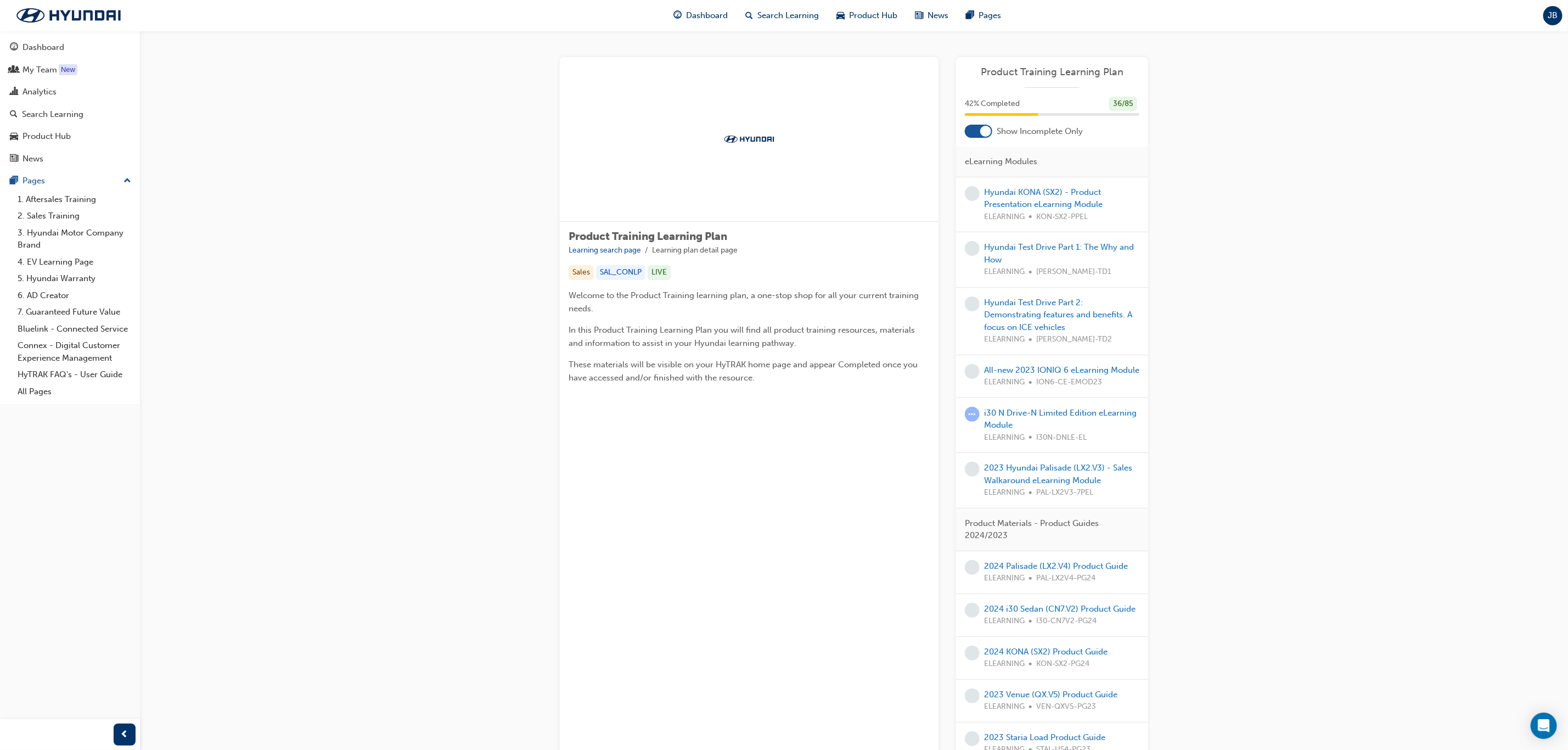
click at [1043, 133] on span "Show Incomplete Only" at bounding box center [1040, 131] width 86 height 13
click at [77, 75] on div "My Team" at bounding box center [70, 70] width 120 height 14
